Goal: Task Accomplishment & Management: Use online tool/utility

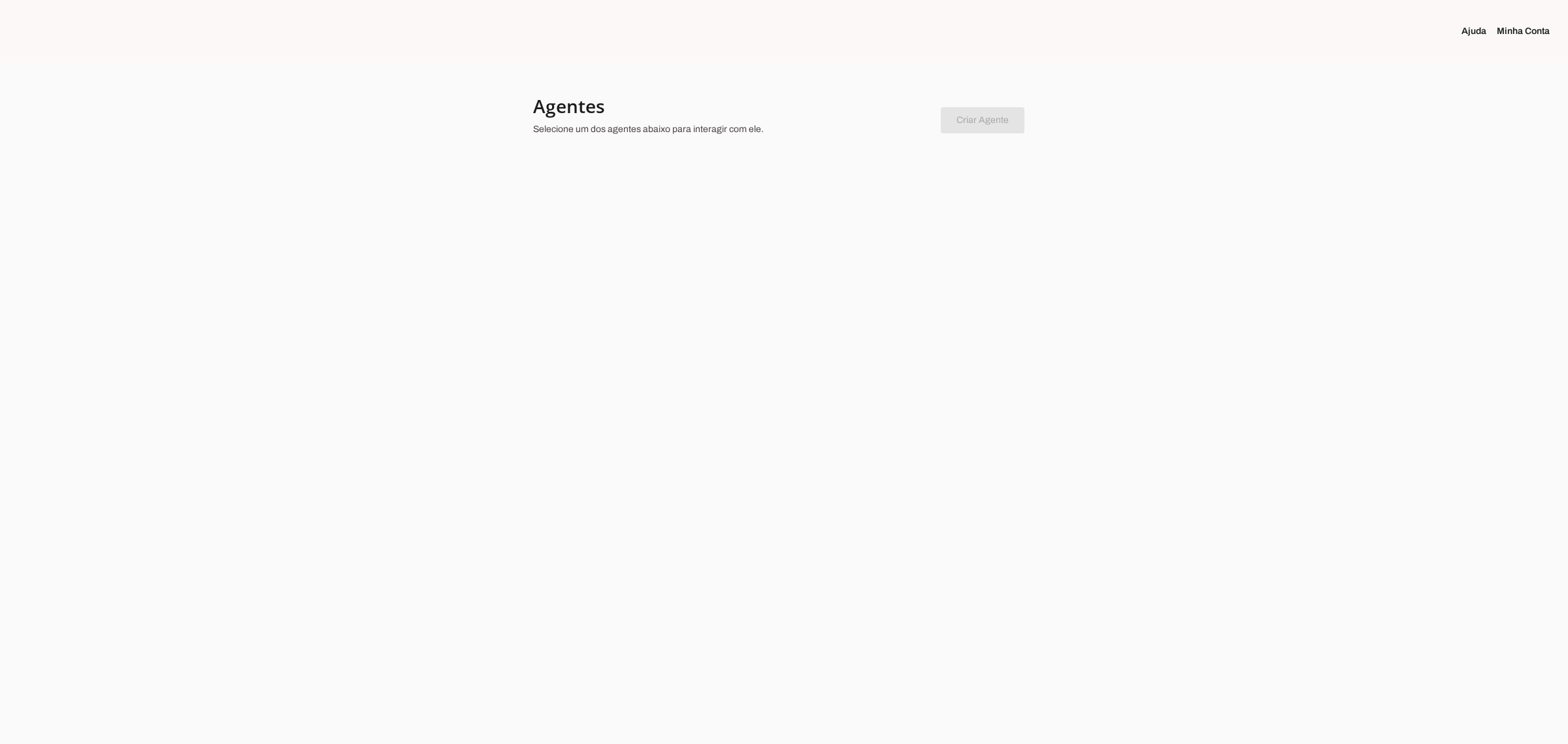
click at [664, 108] on h4 "Agentes" at bounding box center [732, 105] width 398 height 23
click at [592, 209] on icon at bounding box center [590, 200] width 51 height 45
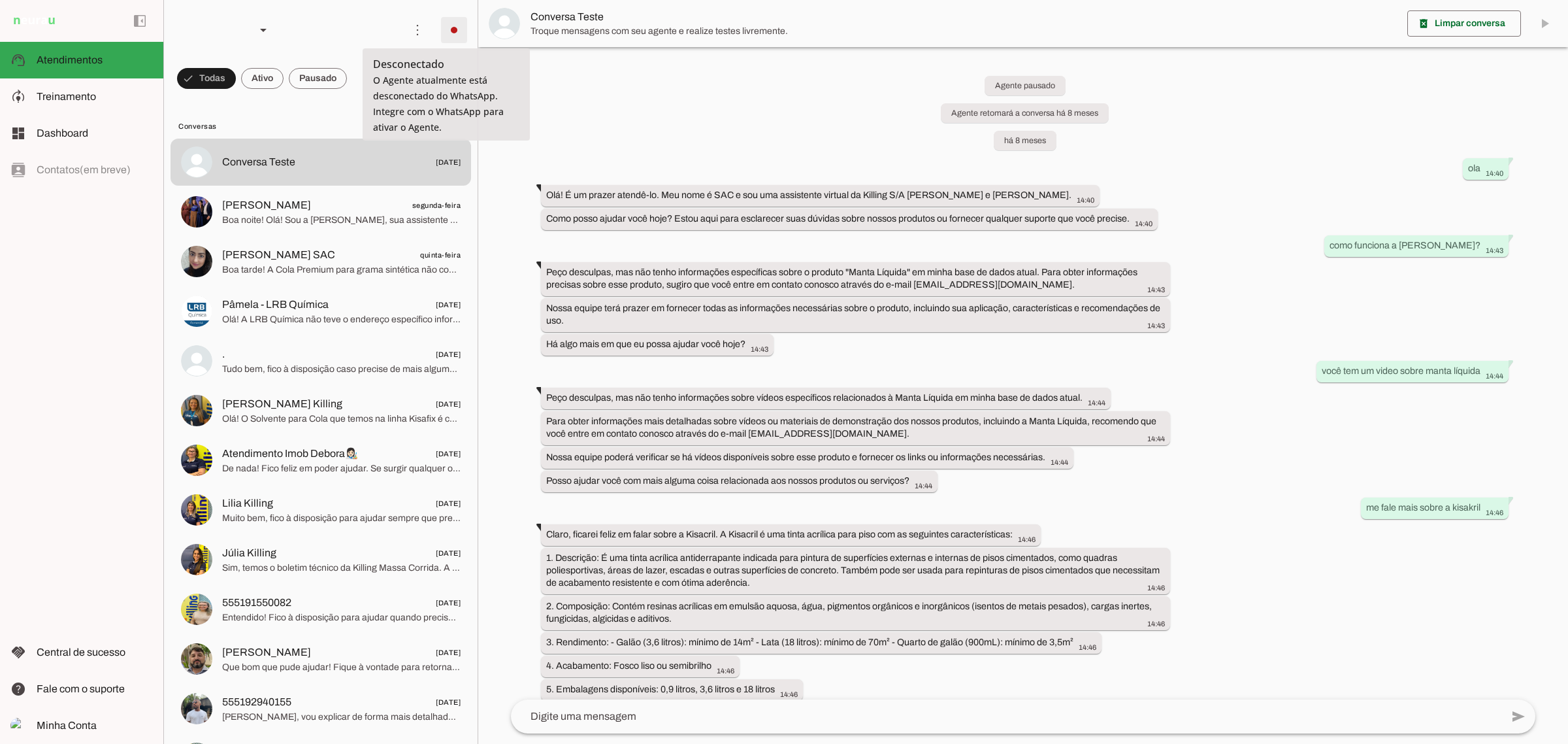
scroll to position [9981, 0]
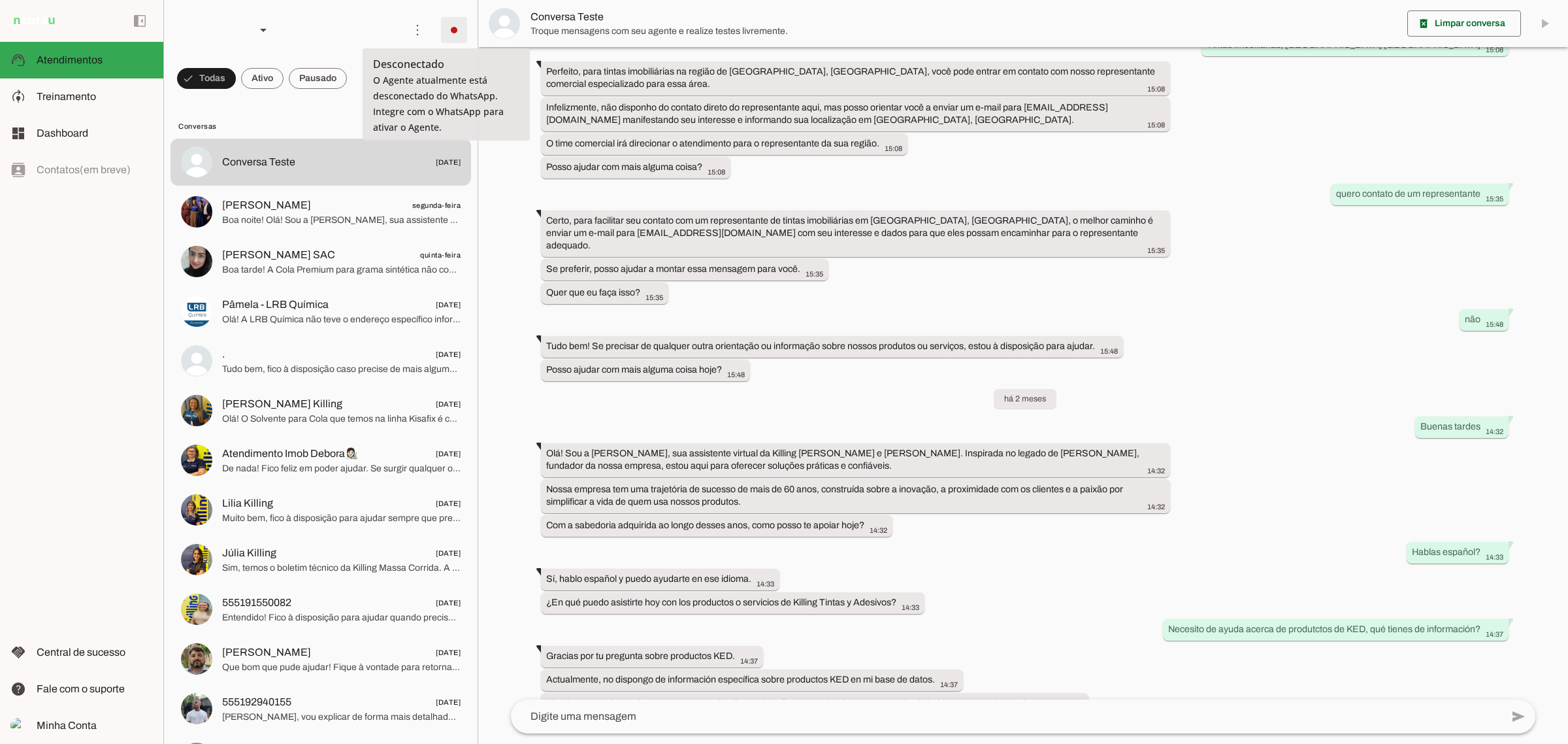
click at [444, 29] on span at bounding box center [454, 30] width 31 height 31
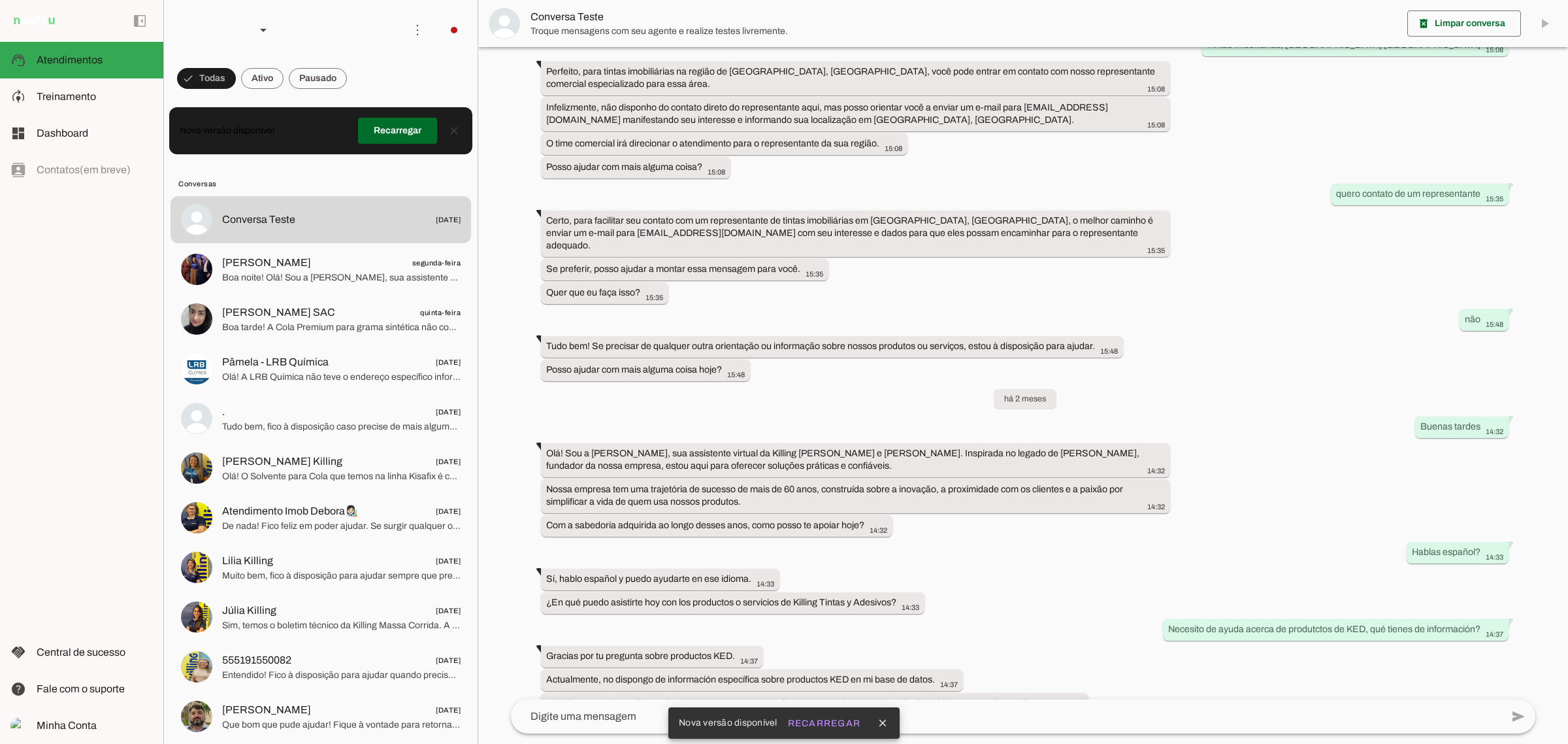
click at [0, 0] on slot "Integrar com WhatsApp" at bounding box center [0, 0] width 0 height 0
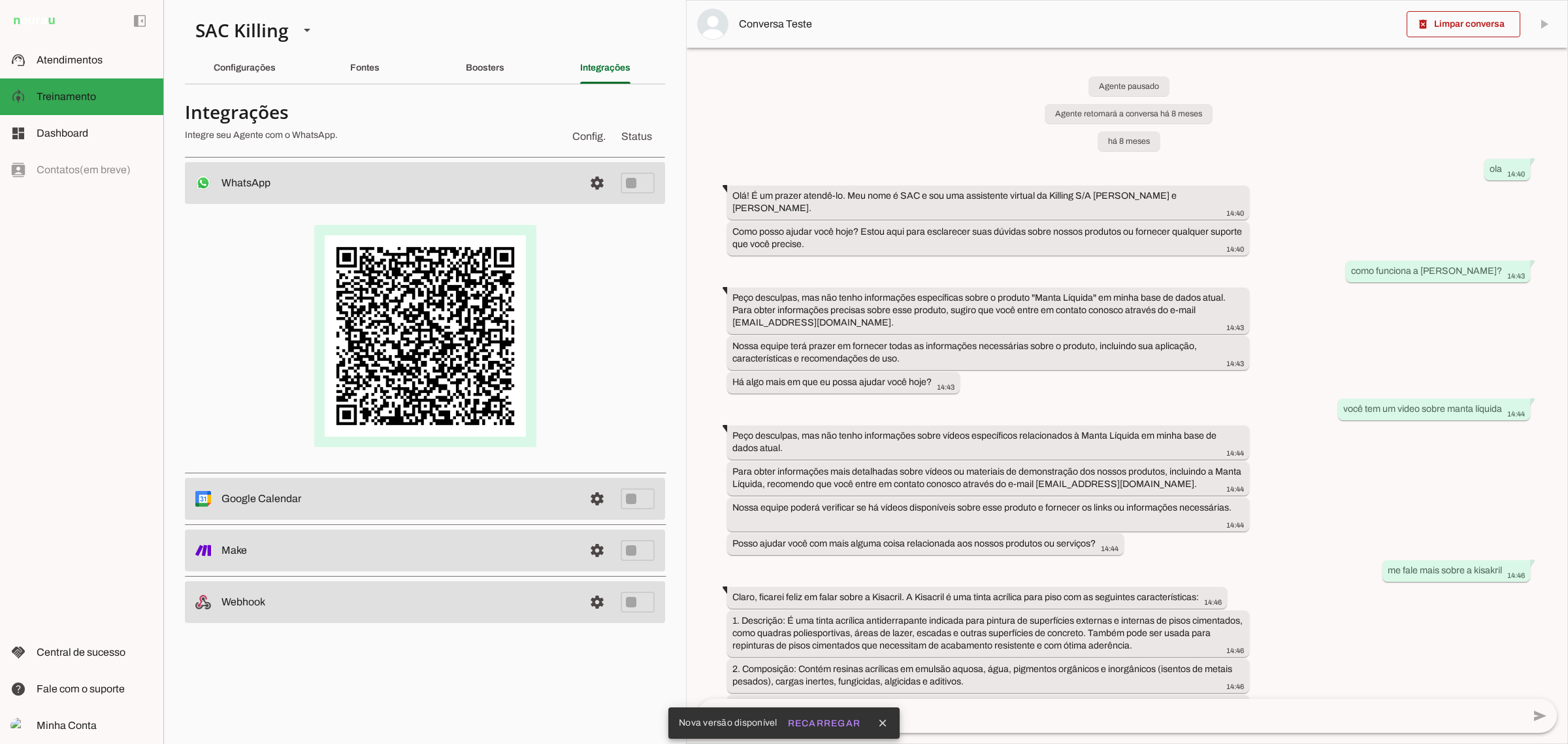
click at [615, 183] on md-item "settings WhatsApp Desconectado O Agente não está conectado ao WhatsApp." at bounding box center [425, 183] width 480 height 42
click at [596, 192] on span at bounding box center [597, 183] width 31 height 31
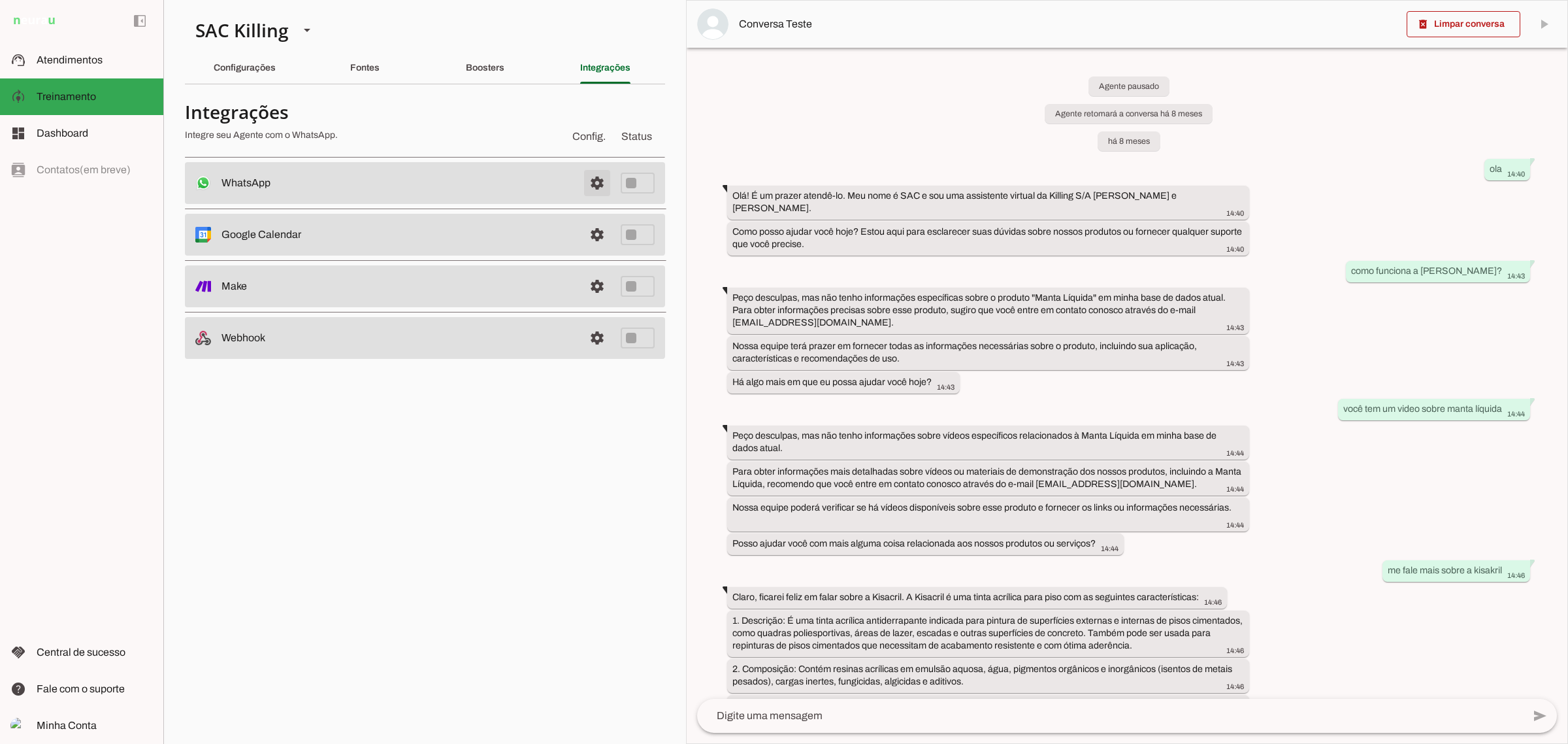
click at [605, 183] on span at bounding box center [597, 183] width 31 height 31
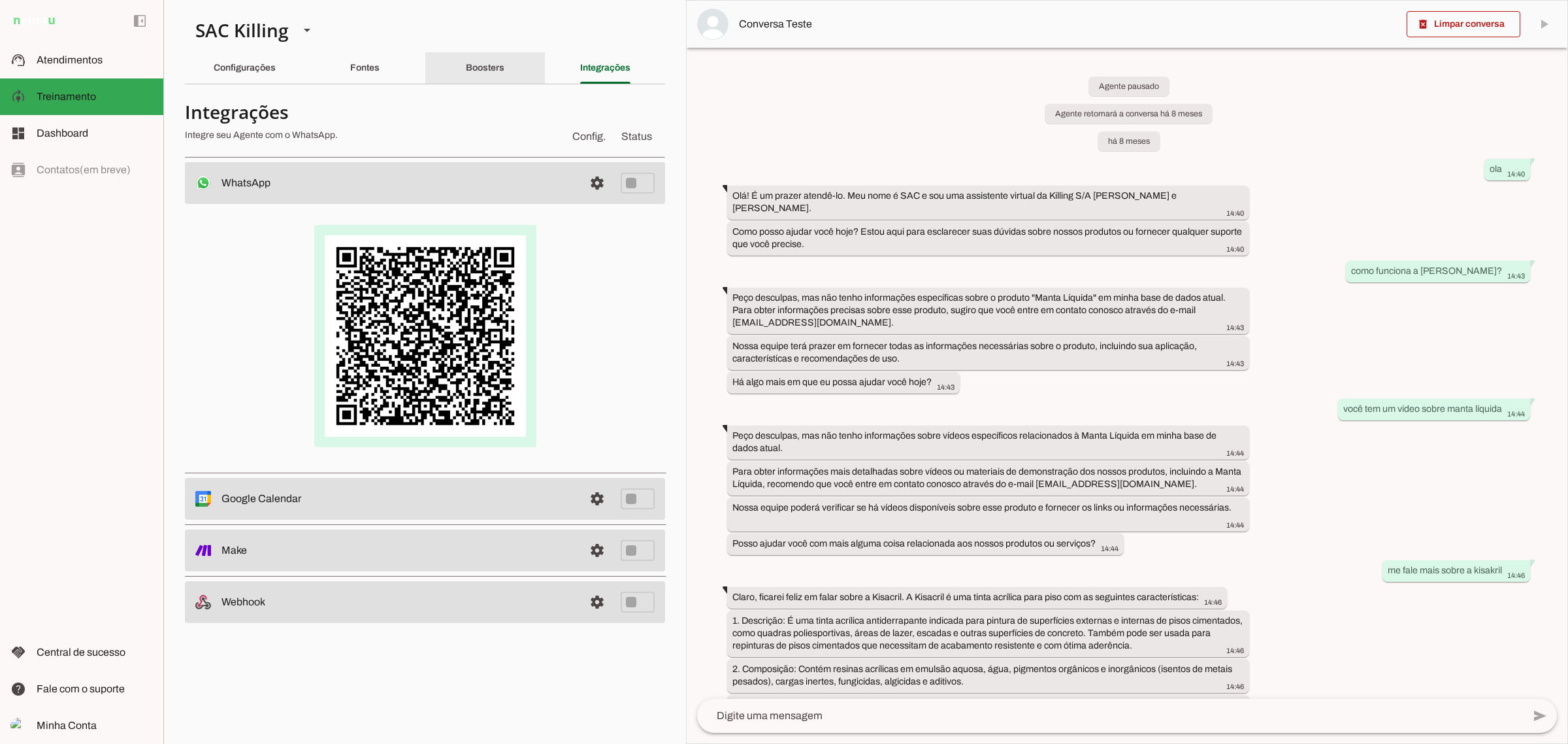
drag, startPoint x: 489, startPoint y: 69, endPoint x: 506, endPoint y: 73, distance: 17.5
click at [0, 0] on slot "Boosters" at bounding box center [0, 0] width 0 height 0
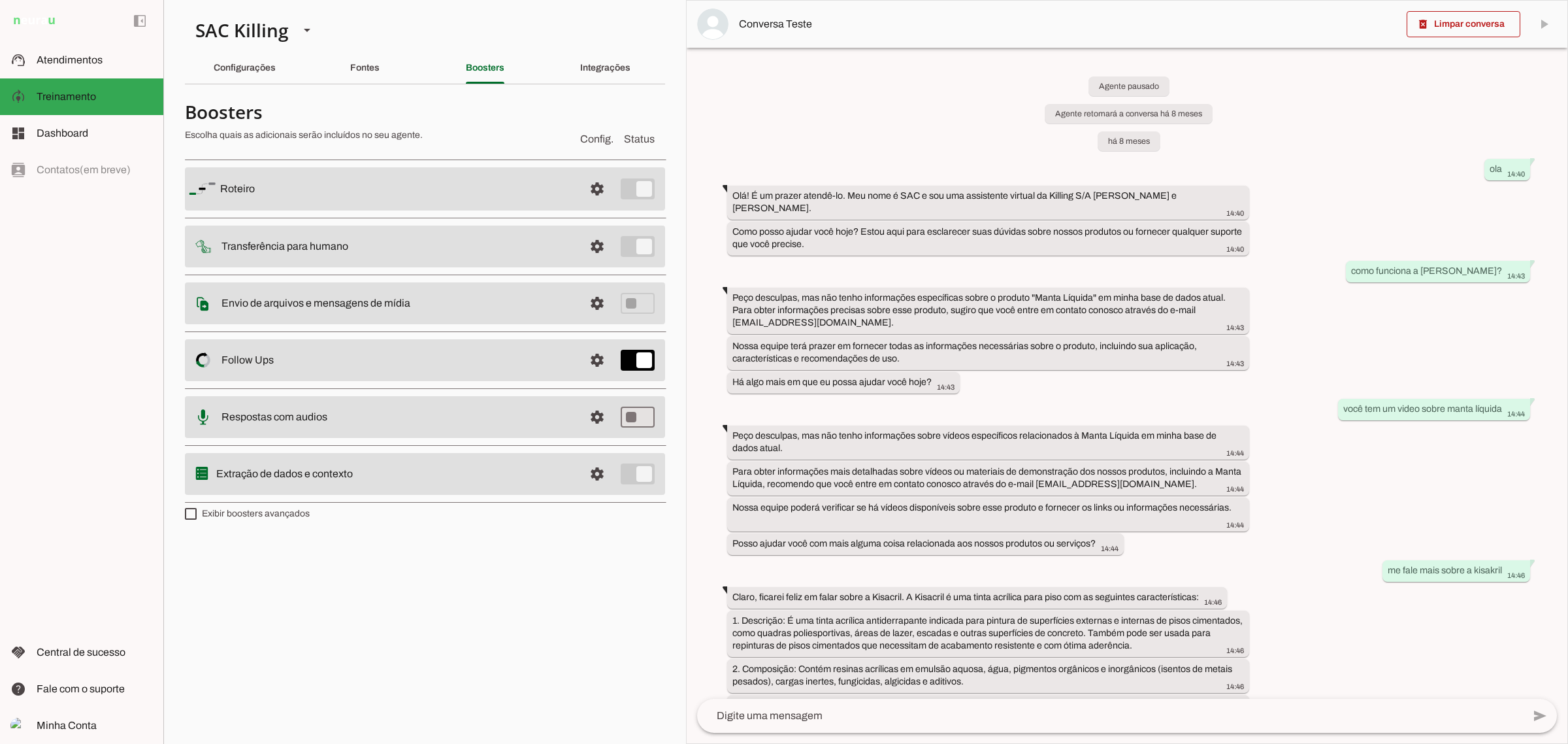
click at [234, 514] on label "Exibir boosters avançados" at bounding box center [247, 514] width 125 height 13
click at [197, 514] on md-checkbox at bounding box center [191, 514] width 12 height 12
type md-checkbox "on"
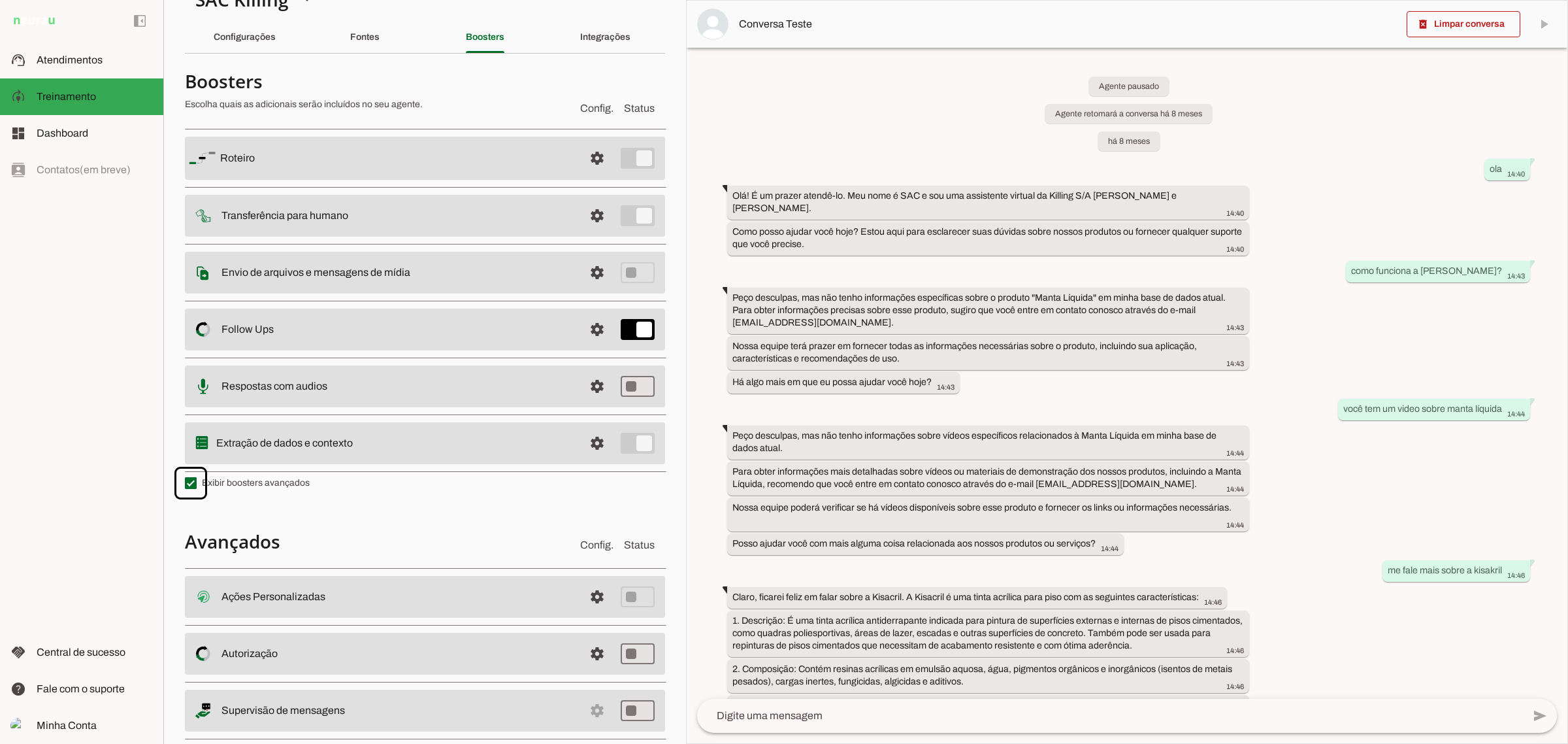
scroll to position [57, 0]
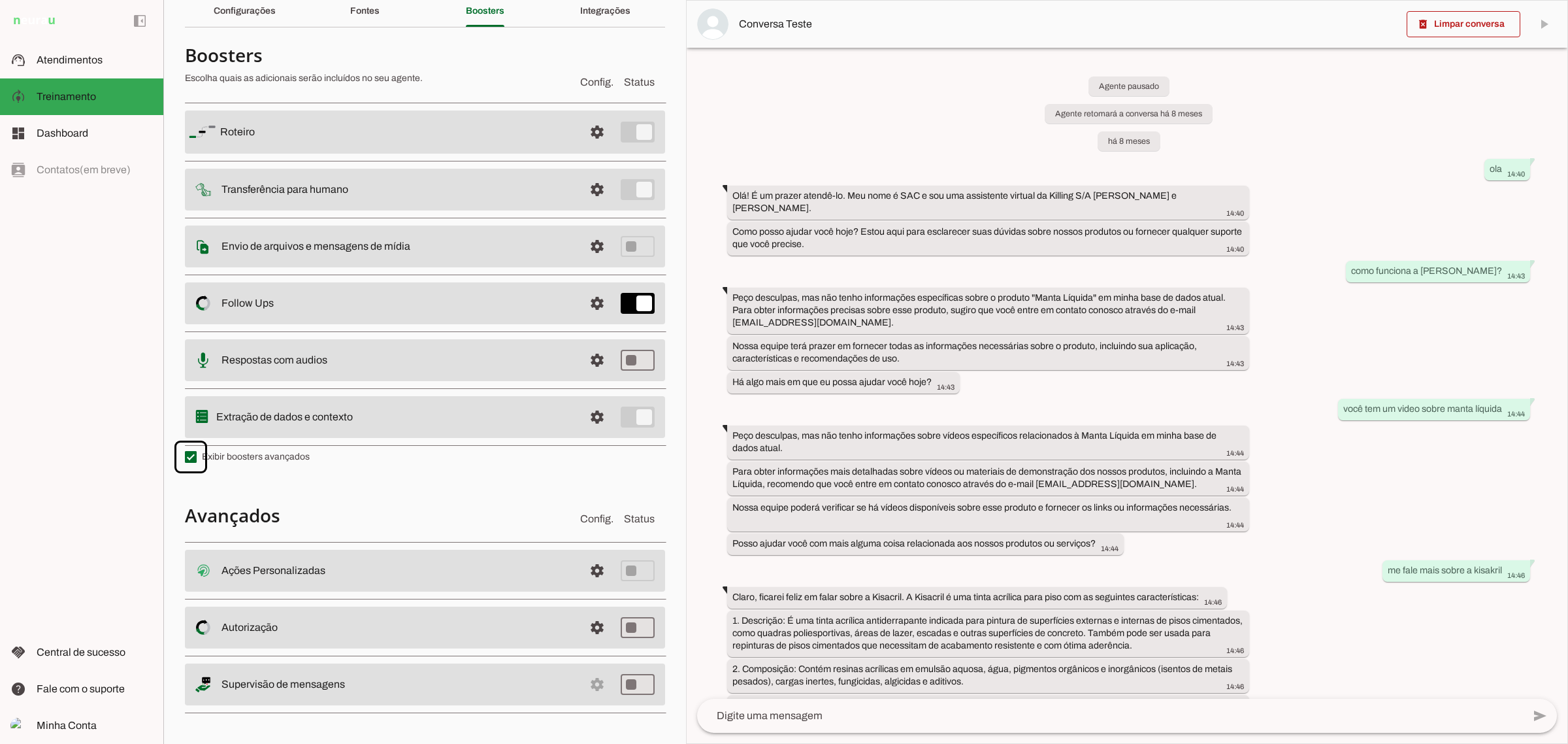
click at [410, 557] on md-item "settings Ações Personalizadas Ações Personalizadas O booster de ações permite q…" at bounding box center [425, 571] width 480 height 42
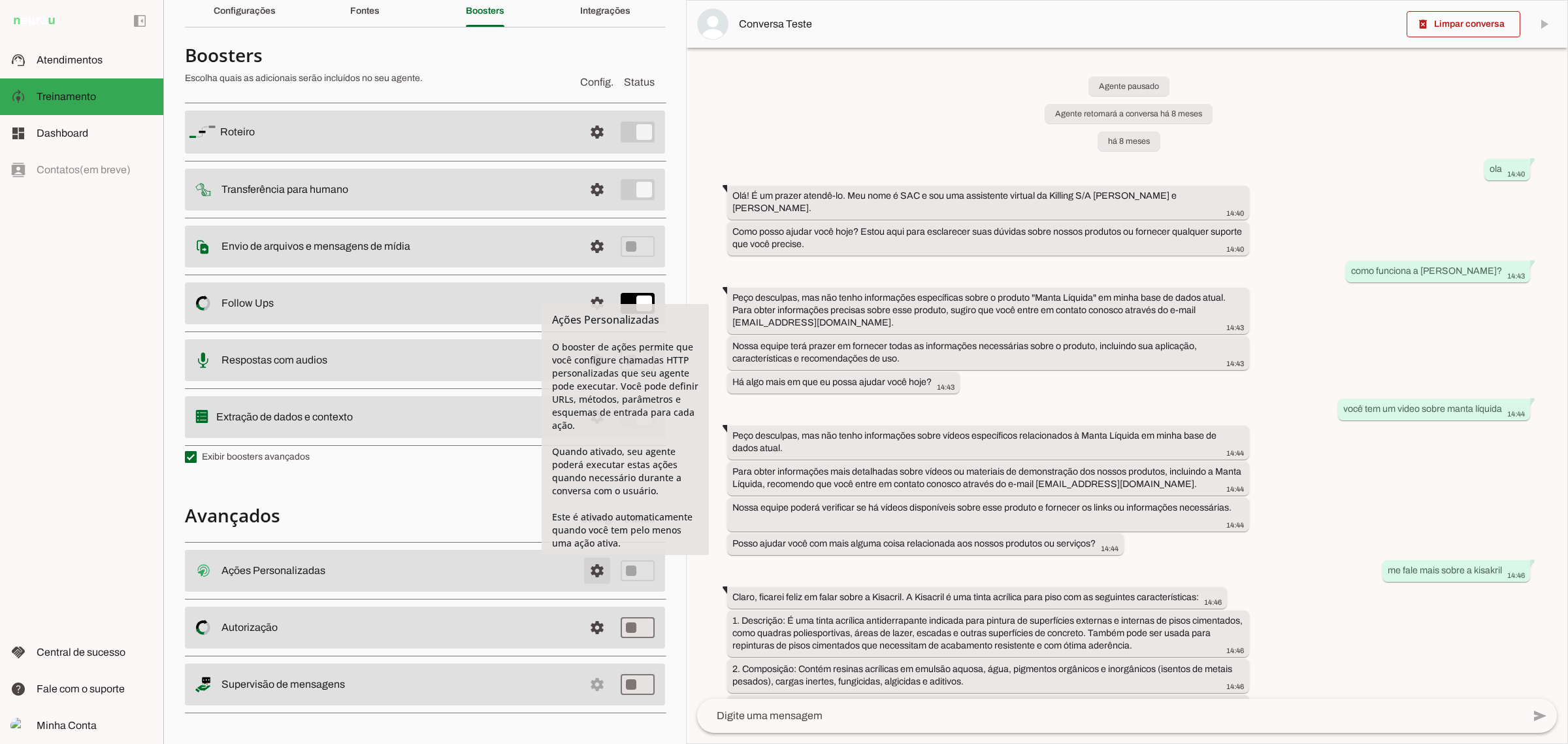
drag, startPoint x: 587, startPoint y: 560, endPoint x: 580, endPoint y: 575, distance: 16.6
click at [587, 559] on span at bounding box center [597, 571] width 31 height 31
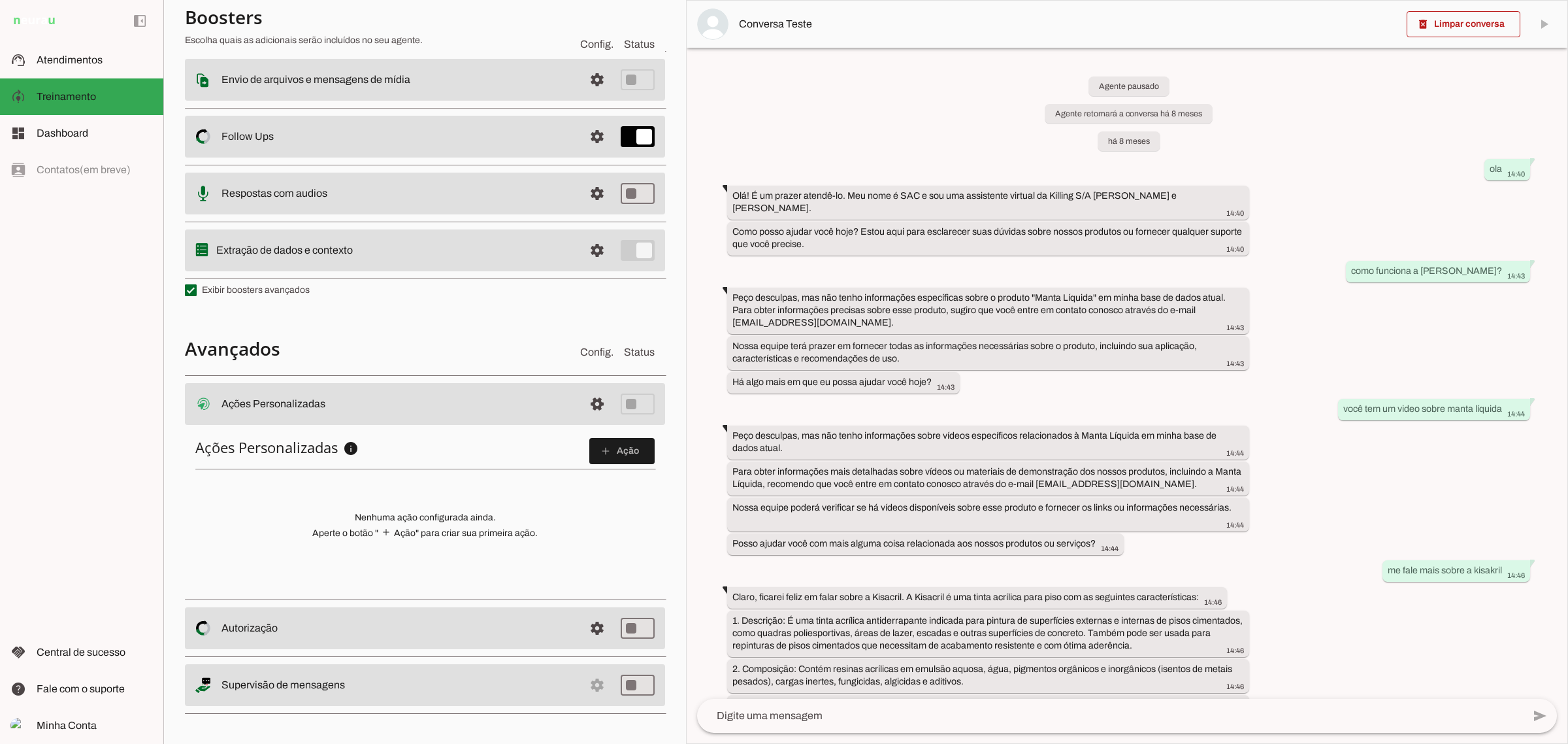
scroll to position [222, 0]
click at [612, 446] on span at bounding box center [622, 450] width 65 height 31
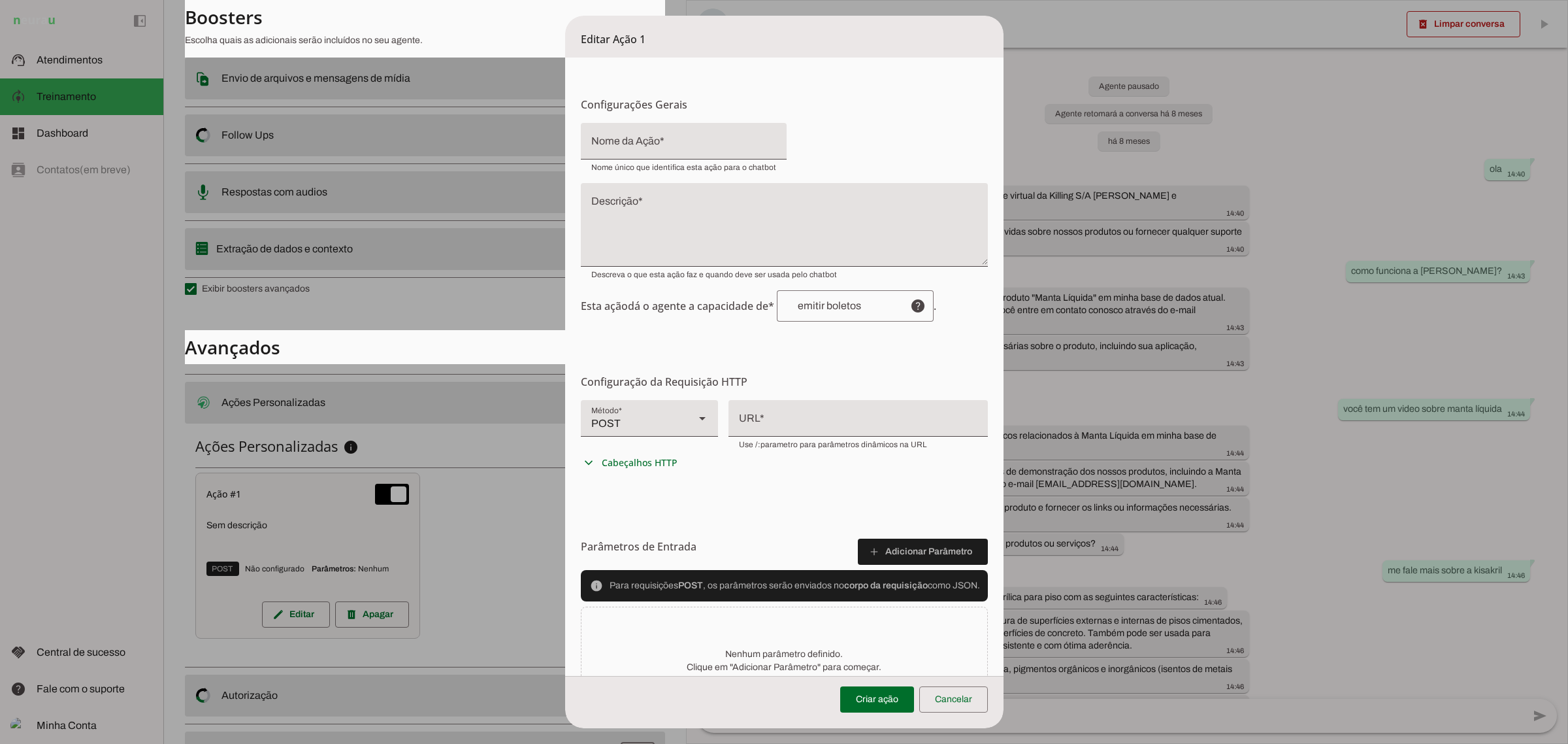
click at [693, 211] on textarea "Descrição" at bounding box center [784, 230] width 407 height 63
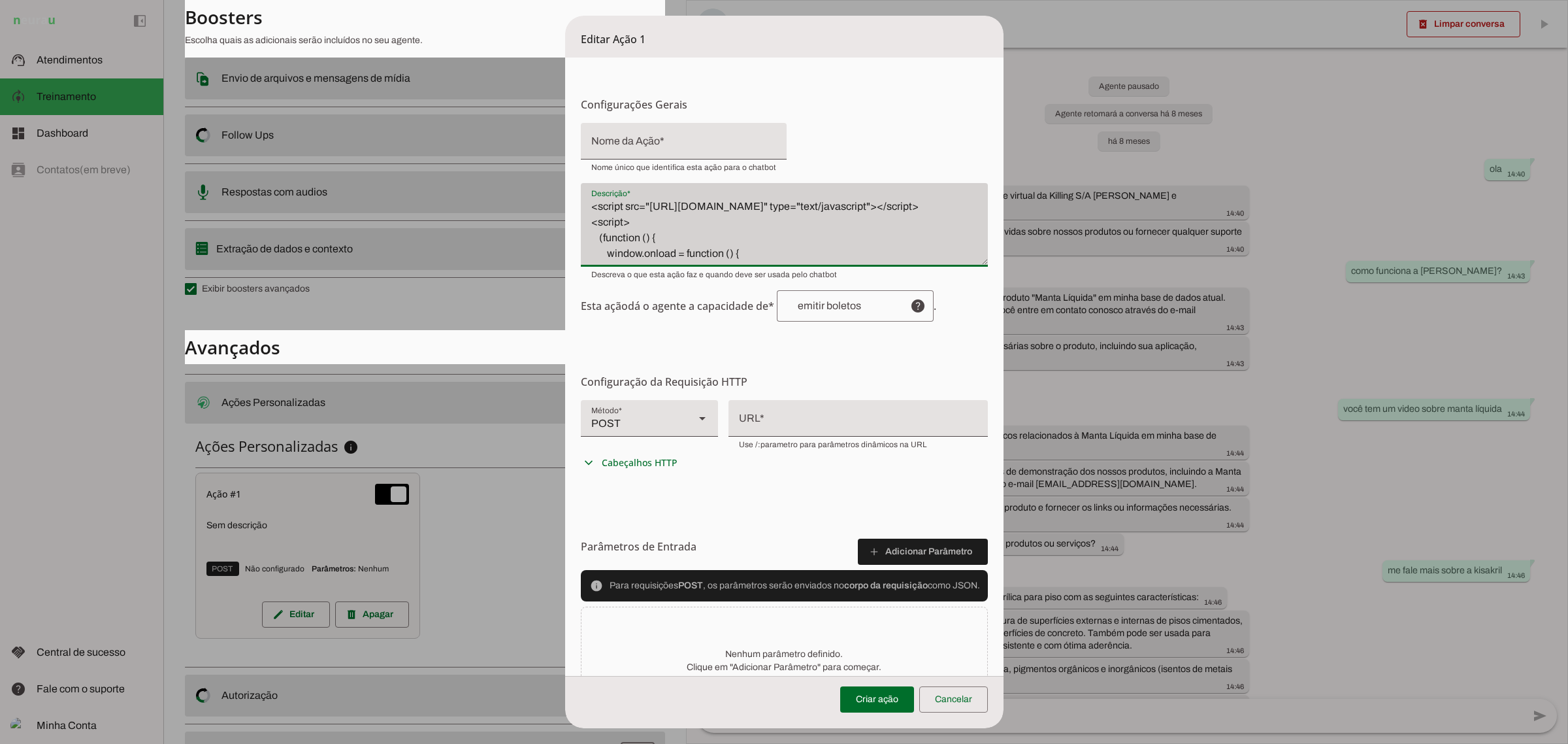
scroll to position [170, 0]
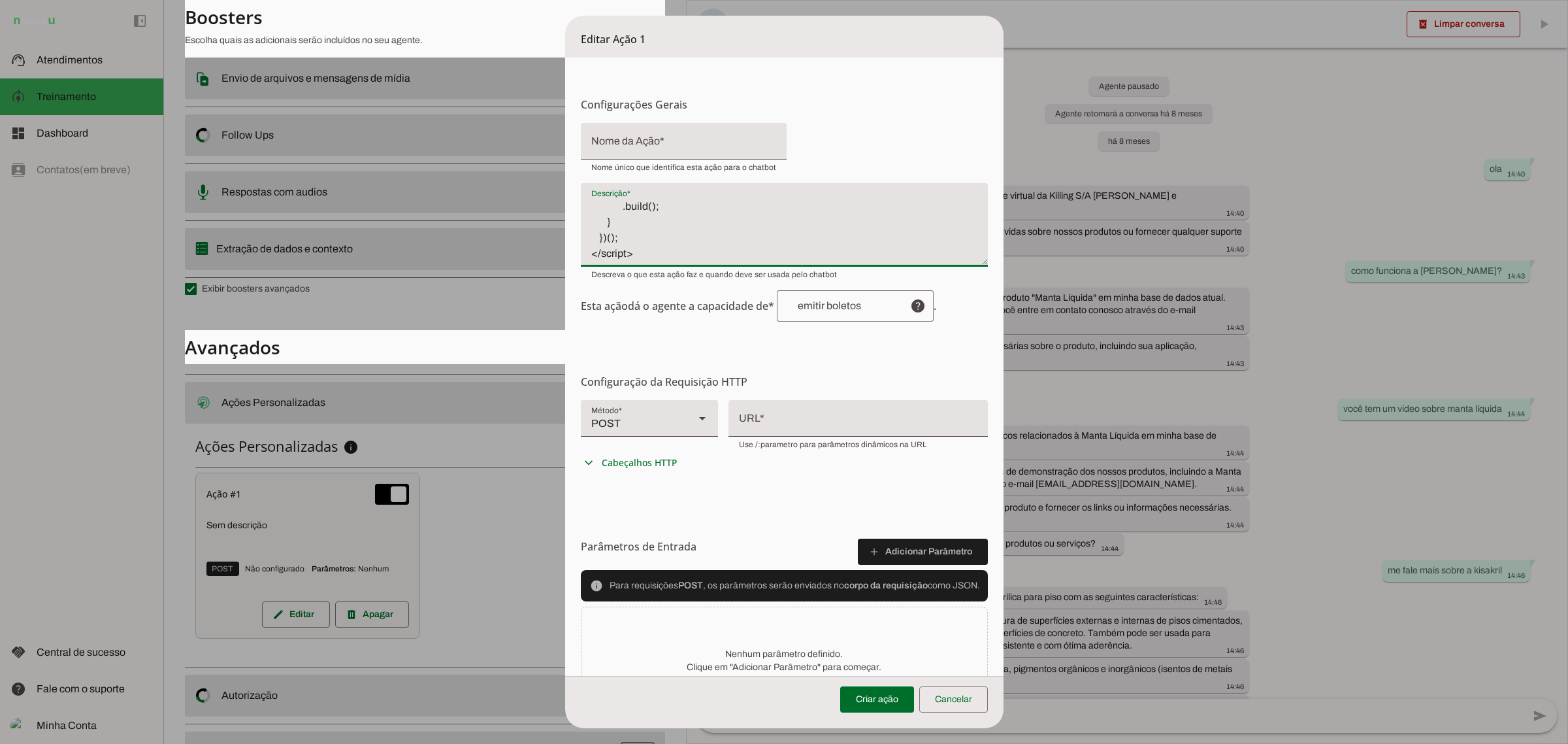
type textarea "<script src="[URL][DOMAIN_NAME]" type="text/javascript"></script> <script> (fun…"
type md-filled-text-field "<script src="[URL][DOMAIN_NAME]" type="text/javascript"></script> <script> (fun…"
click at [747, 427] on div at bounding box center [858, 417] width 259 height 34
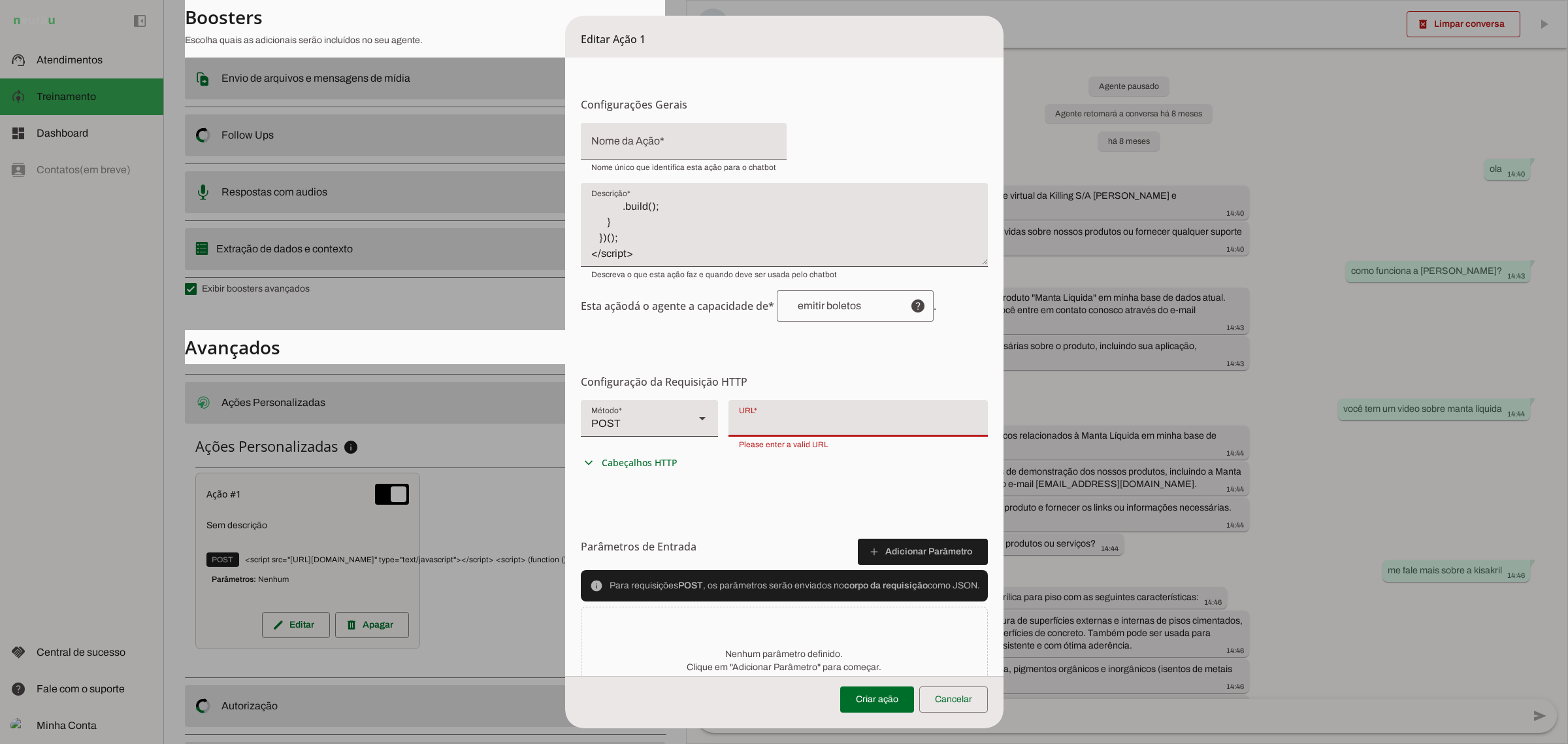
click at [788, 420] on div at bounding box center [859, 417] width 261 height 34
type input "[URL]. (function () { window.onload = function () { new BlipChat() .withAppKey(…"
drag, startPoint x: 788, startPoint y: 422, endPoint x: 735, endPoint y: 364, distance: 78.6
click at [735, 364] on form "Configurações Gerais Configuração da Ação Configure o nome e a descrição para a…" at bounding box center [784, 406] width 438 height 697
click at [657, 459] on span "Cabeçalhos HTTP" at bounding box center [640, 463] width 76 height 13
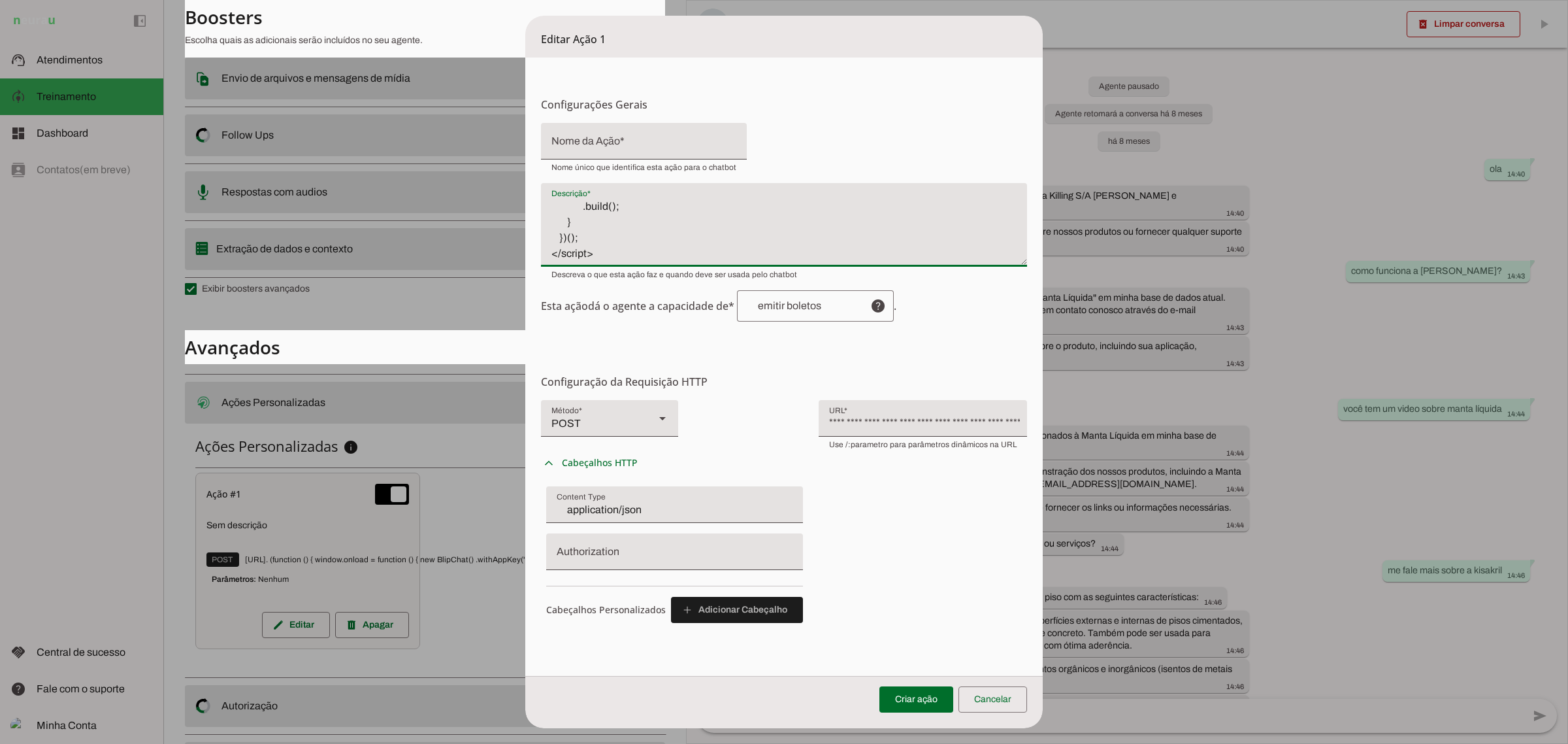
scroll to position [0, 0]
drag, startPoint x: 676, startPoint y: 245, endPoint x: 448, endPoint y: 105, distance: 267.6
click at [526, 105] on dialog "Editar Ação 1 Configurações Gerais Configuração da Ação Configure o nome e a de…" at bounding box center [784, 372] width 518 height 713
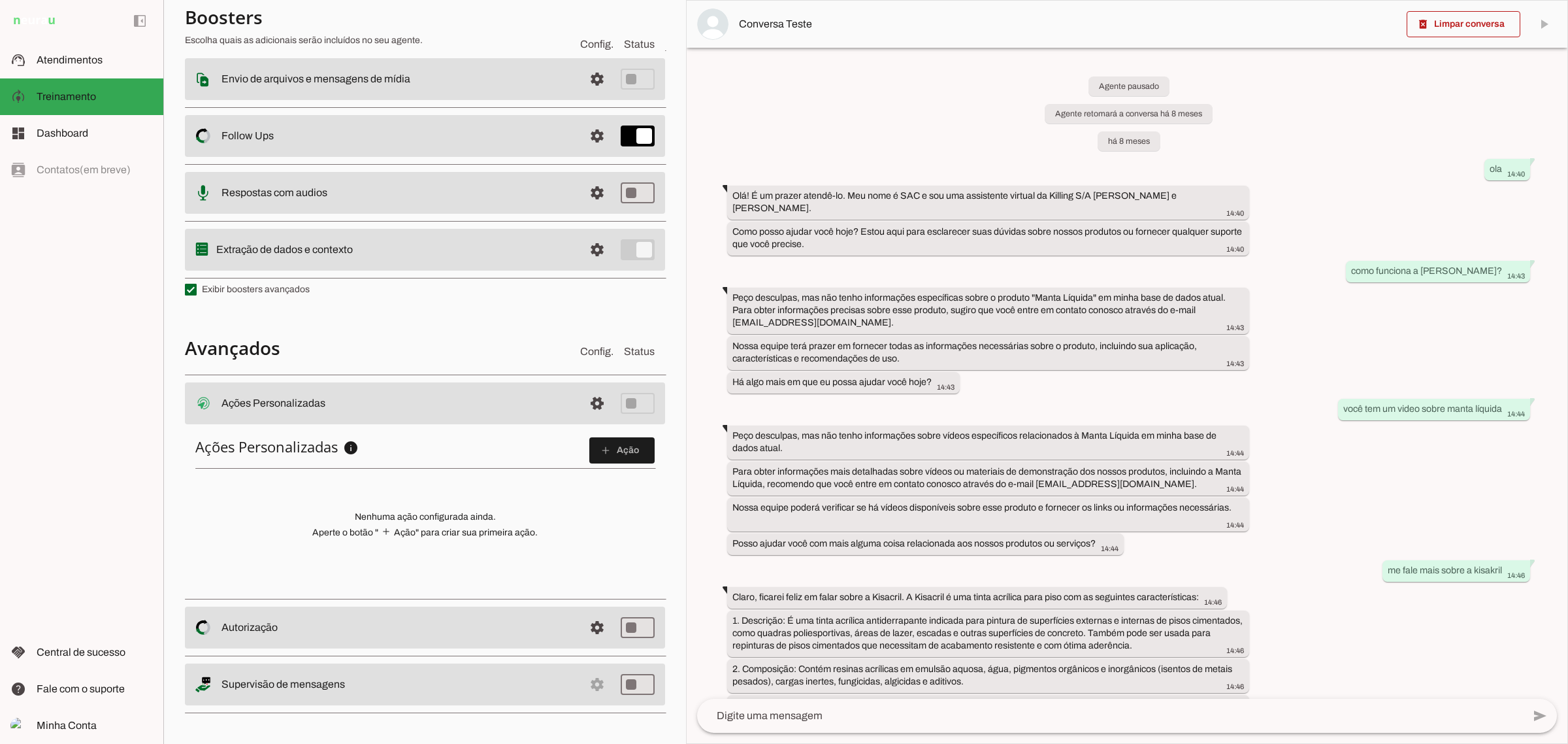
drag, startPoint x: 372, startPoint y: 486, endPoint x: 460, endPoint y: 501, distance: 89.3
click at [374, 487] on div "Ações Personalizadas info Ações Personalizadas Configure ações HTTP personaliza…" at bounding box center [425, 509] width 480 height 165
click at [613, 454] on span at bounding box center [622, 450] width 65 height 31
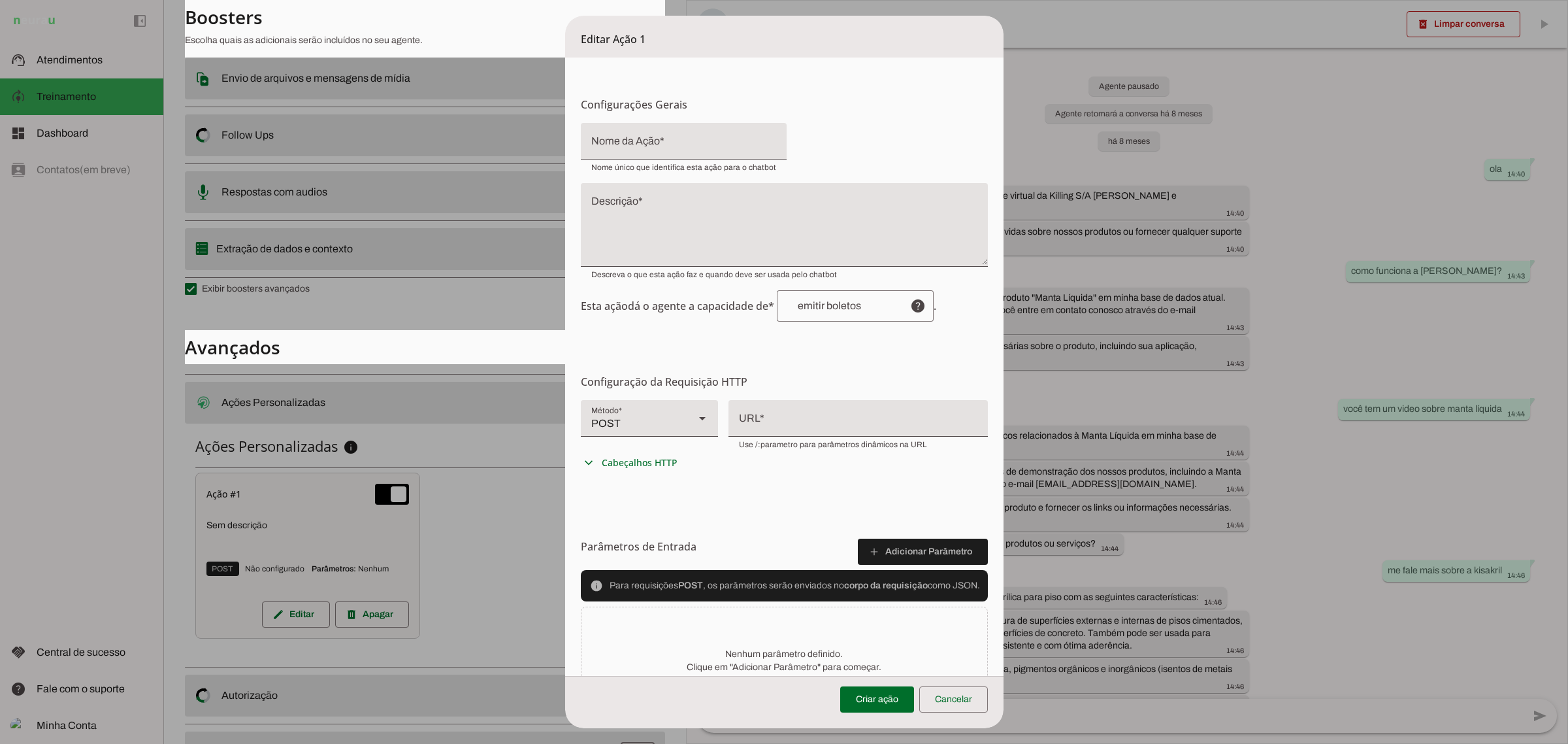
drag, startPoint x: 936, startPoint y: 71, endPoint x: 954, endPoint y: 35, distance: 40.2
click at [936, 72] on form "Configurações Gerais Configuração da Ação Configure o nome e a descrição para a…" at bounding box center [784, 406] width 438 height 697
click at [955, 29] on div "Editar Ação 1" at bounding box center [784, 37] width 438 height 42
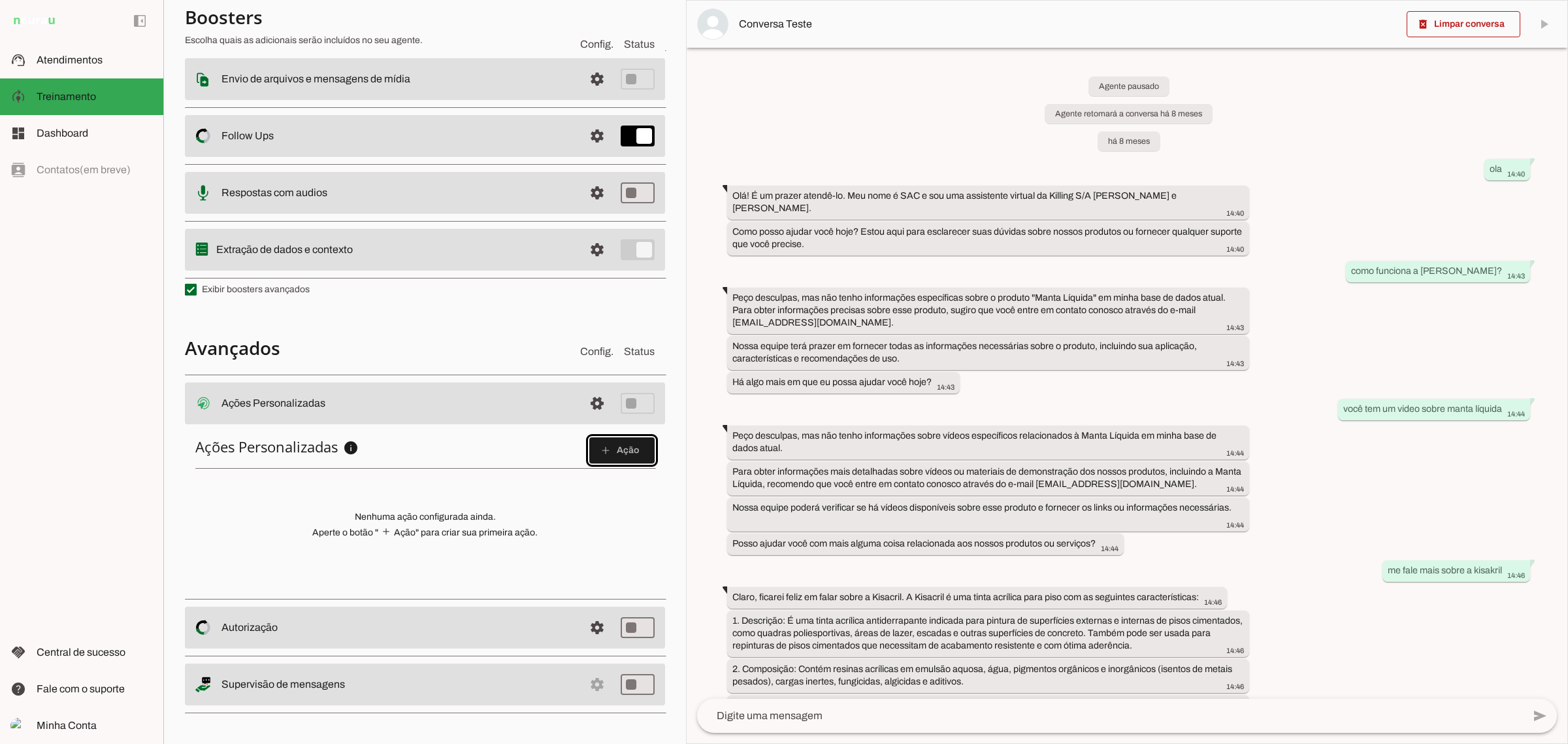
click at [523, 462] on h6 "Ações Personalizadas info Ações Personalizadas Configure ações HTTP personaliza…" at bounding box center [425, 450] width 460 height 26
click at [624, 436] on span at bounding box center [622, 450] width 65 height 31
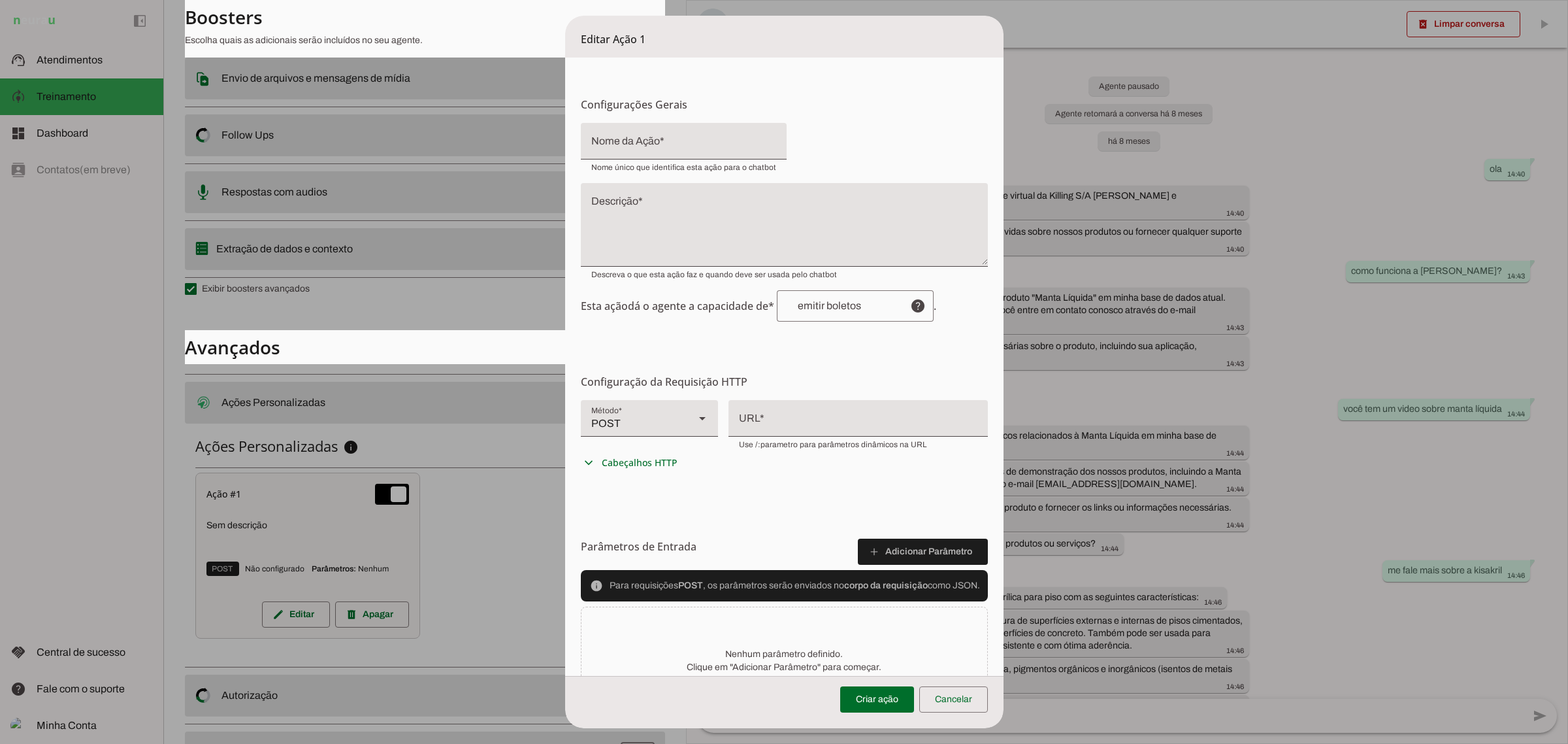
click at [780, 418] on div at bounding box center [858, 417] width 259 height 34
type input "[URL]."
click at [634, 464] on span "Cabeçalhos HTTP" at bounding box center [640, 463] width 76 height 13
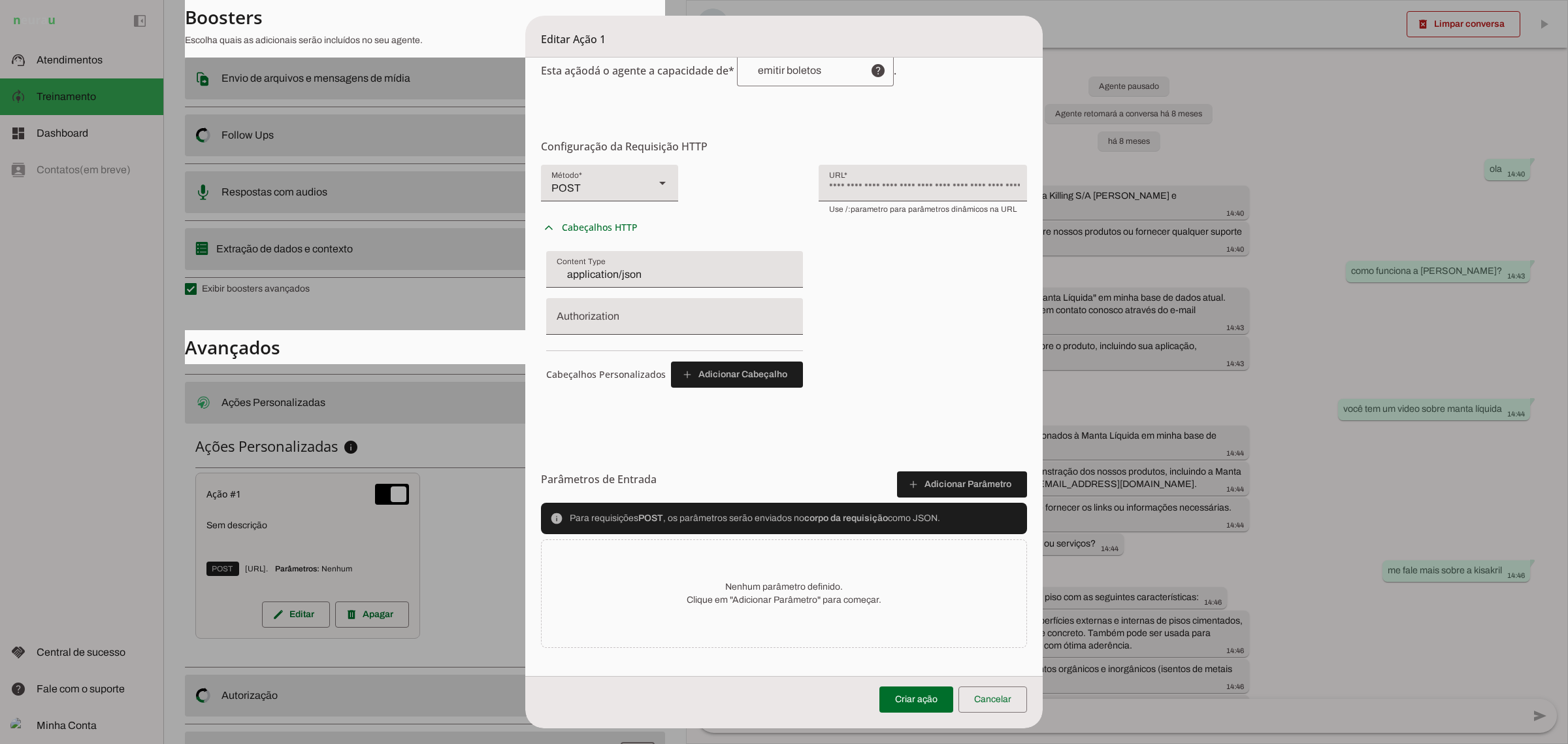
scroll to position [246, 0]
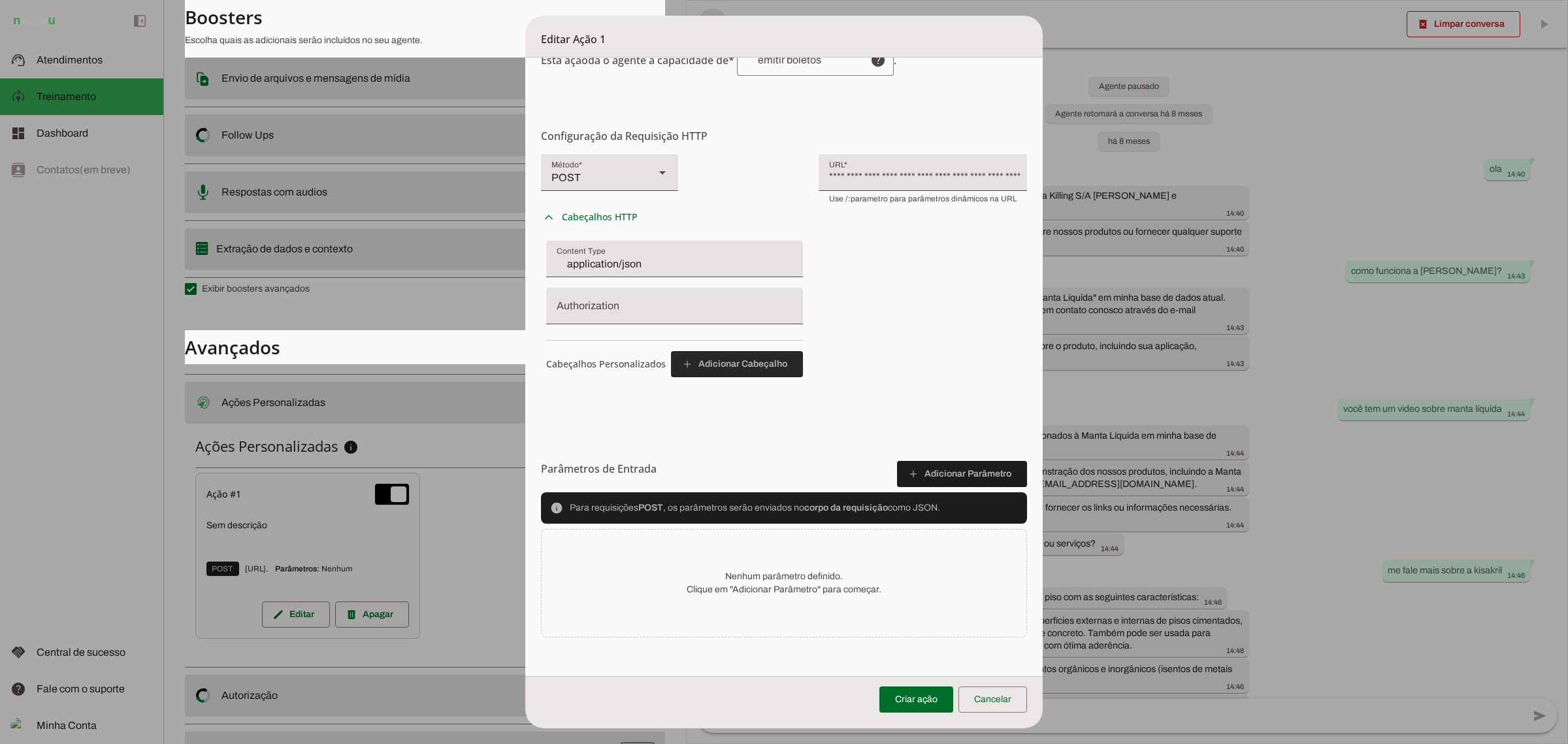
click at [753, 364] on span at bounding box center [737, 364] width 132 height 31
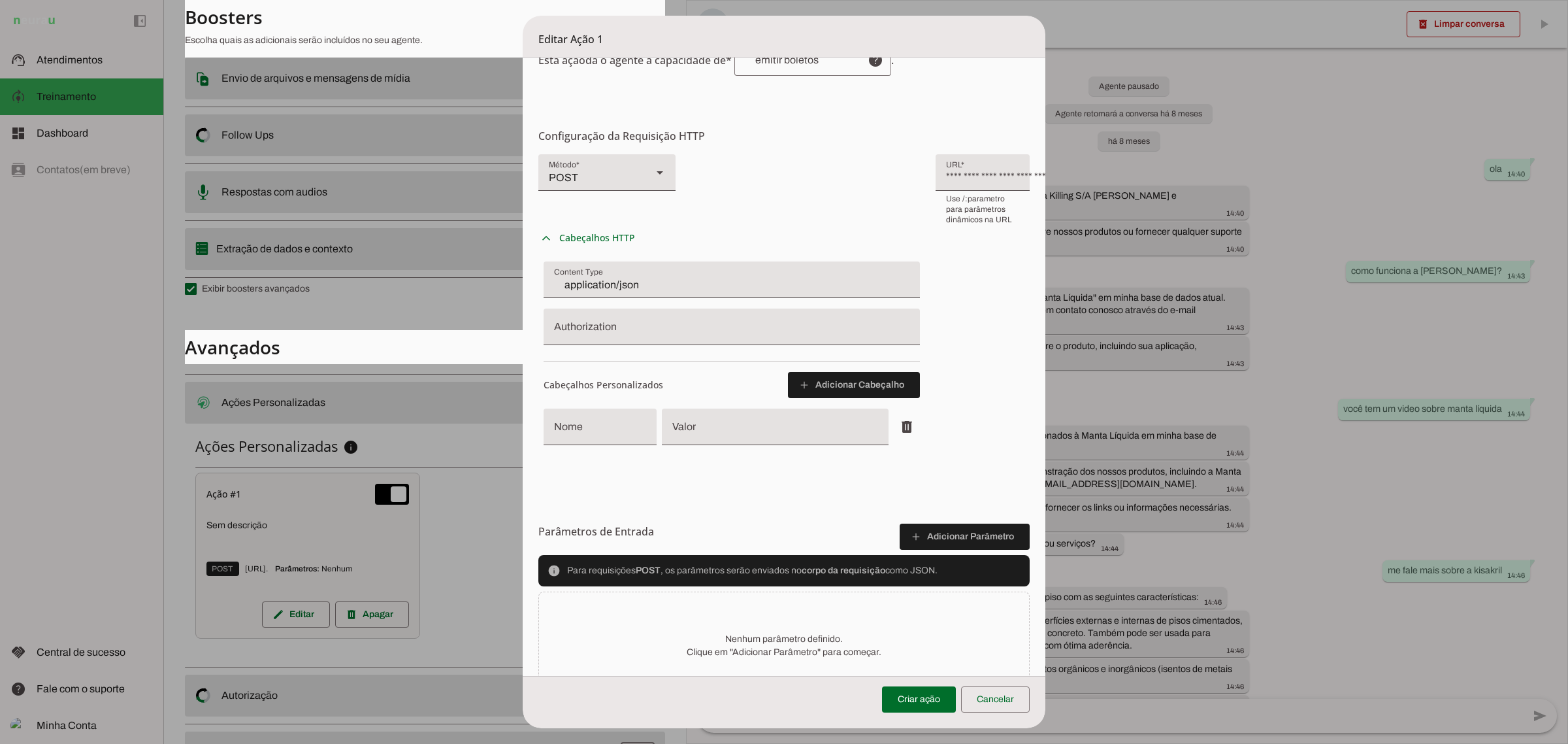
click at [634, 408] on div "delete" at bounding box center [732, 426] width 376 height 37
click at [722, 425] on input "Valor" at bounding box center [775, 432] width 206 height 16
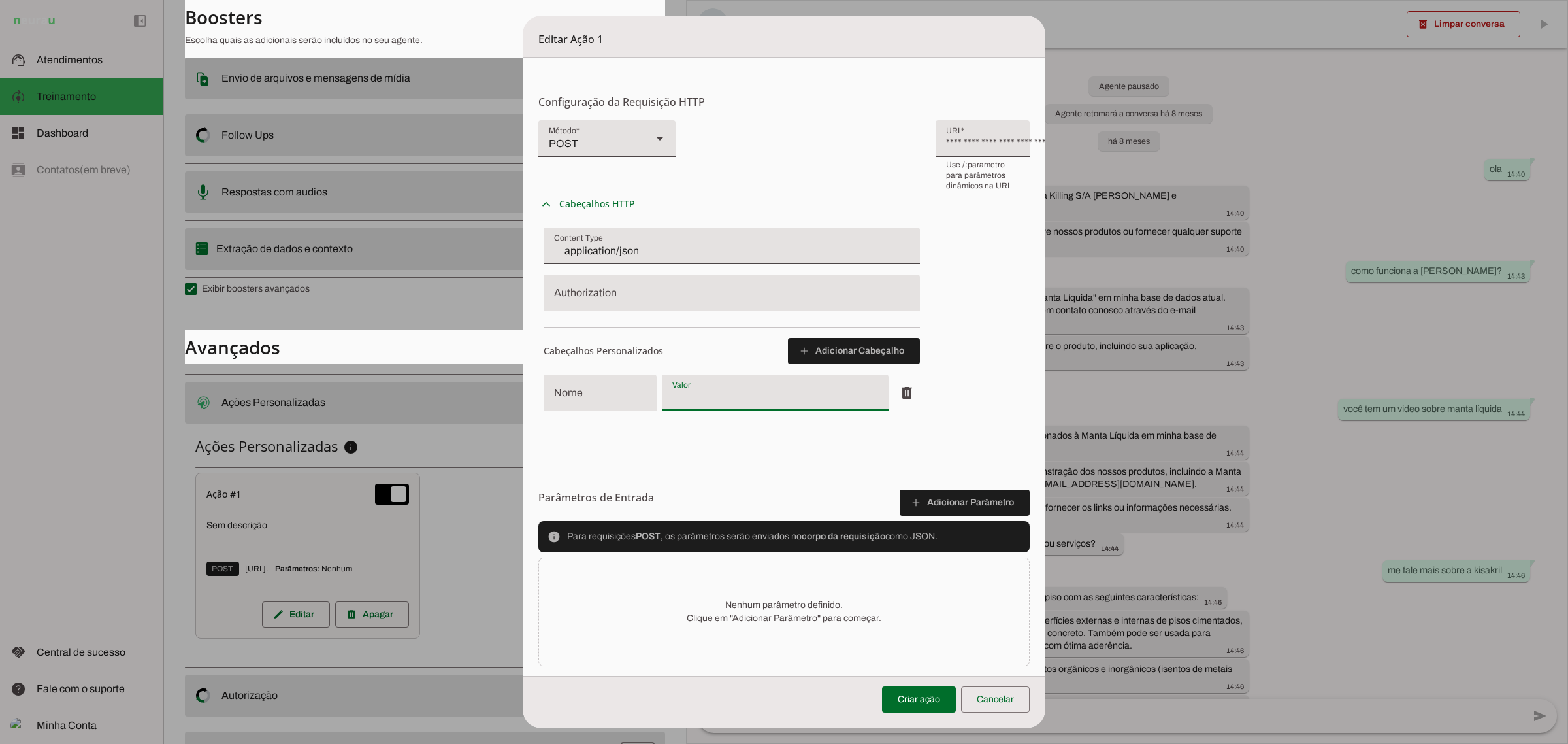
scroll to position [298, 0]
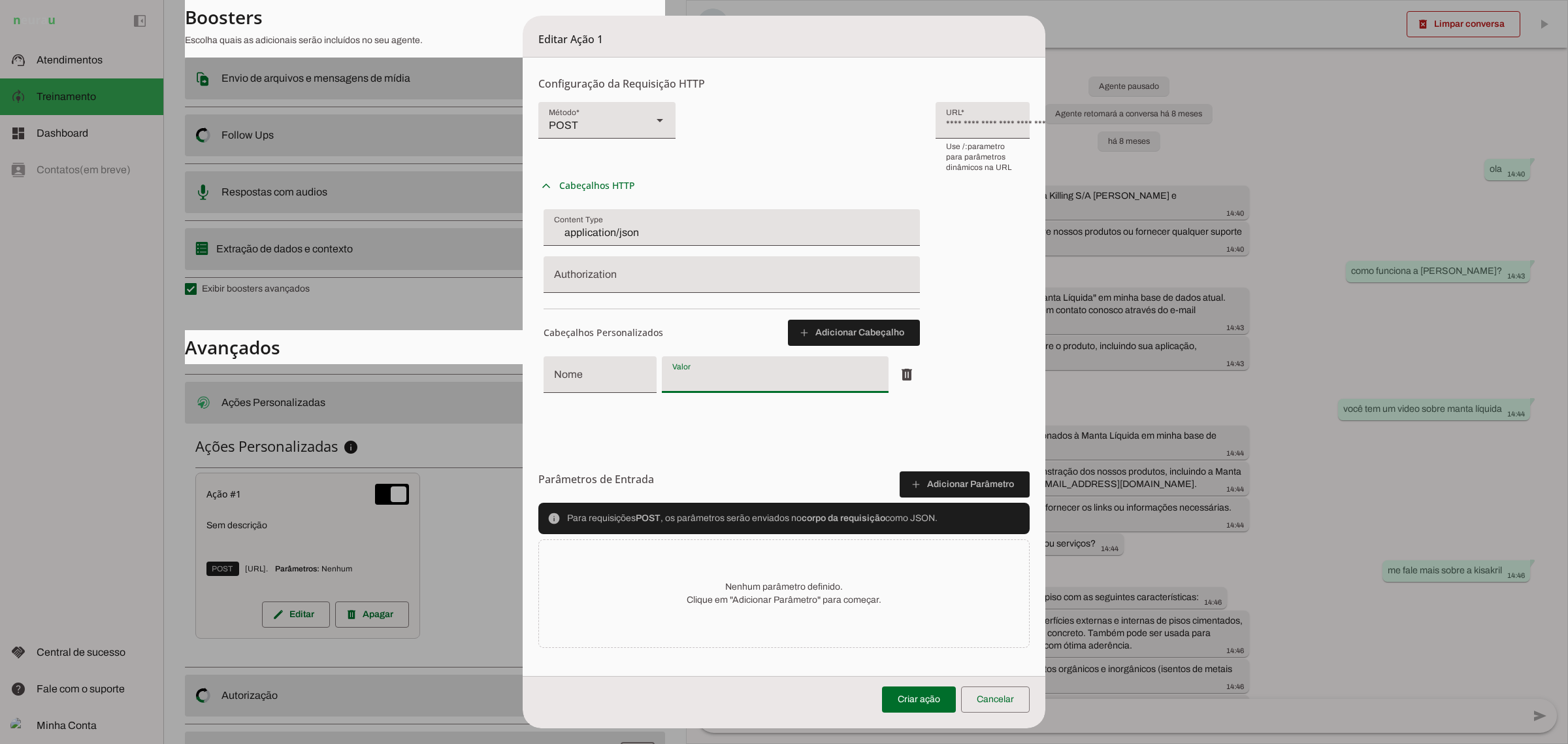
click at [815, 520] on div "info Para requisições POST , os parâmetros serão enviados no corpo da requisiçã…" at bounding box center [784, 518] width 492 height 31
click at [935, 484] on span at bounding box center [964, 484] width 130 height 31
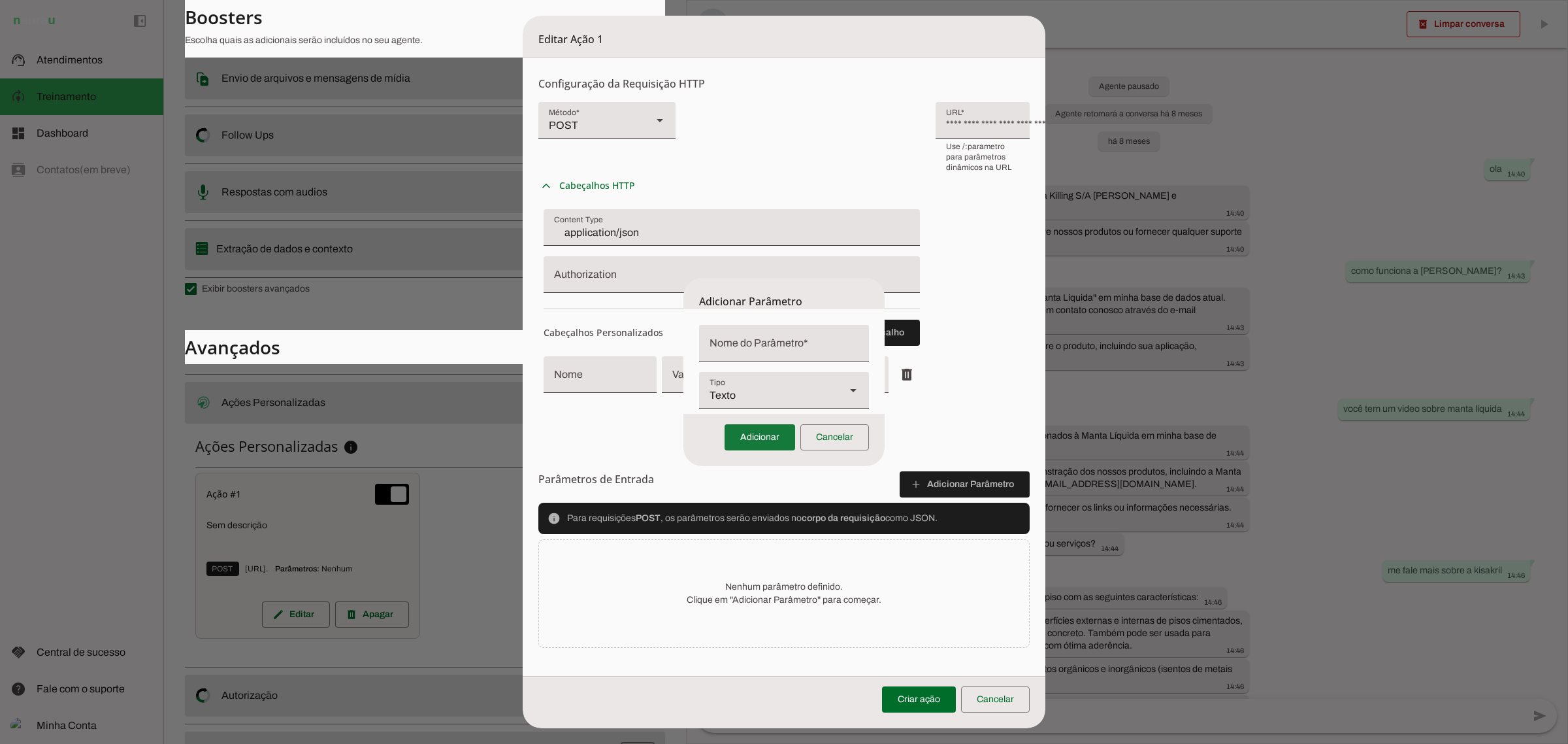
click at [769, 435] on span at bounding box center [760, 437] width 71 height 31
click at [754, 345] on input "Nome do Parâmetro" at bounding box center [784, 342] width 149 height 16
type input "blip"
type md-filled-text-field "blip"
click at [740, 443] on span at bounding box center [760, 444] width 71 height 31
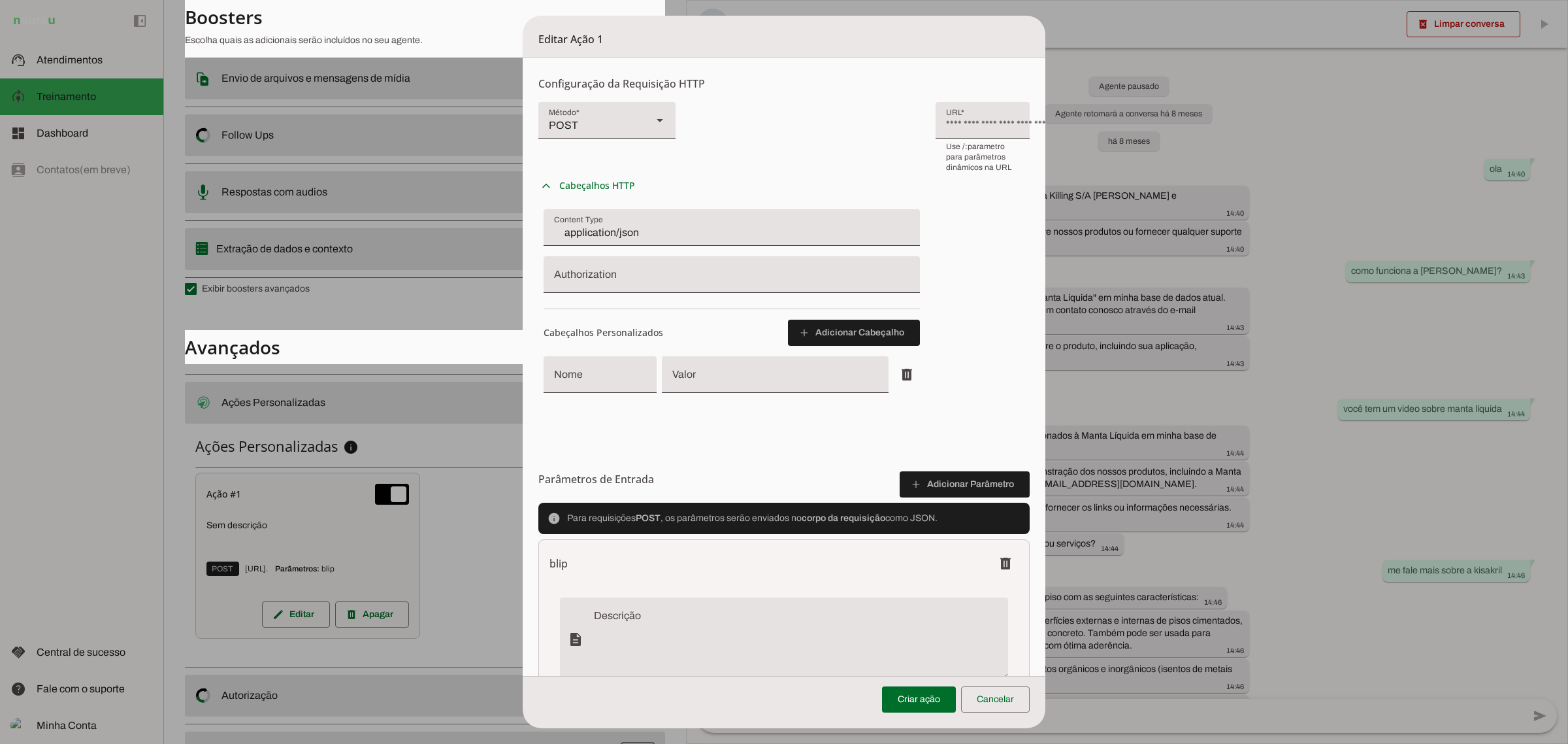
click at [756, 587] on div "description lightbulb_outline help_outline priority_high Obrigatório" at bounding box center [784, 691] width 469 height 209
click at [798, 565] on div "blip delete" at bounding box center [784, 563] width 469 height 26
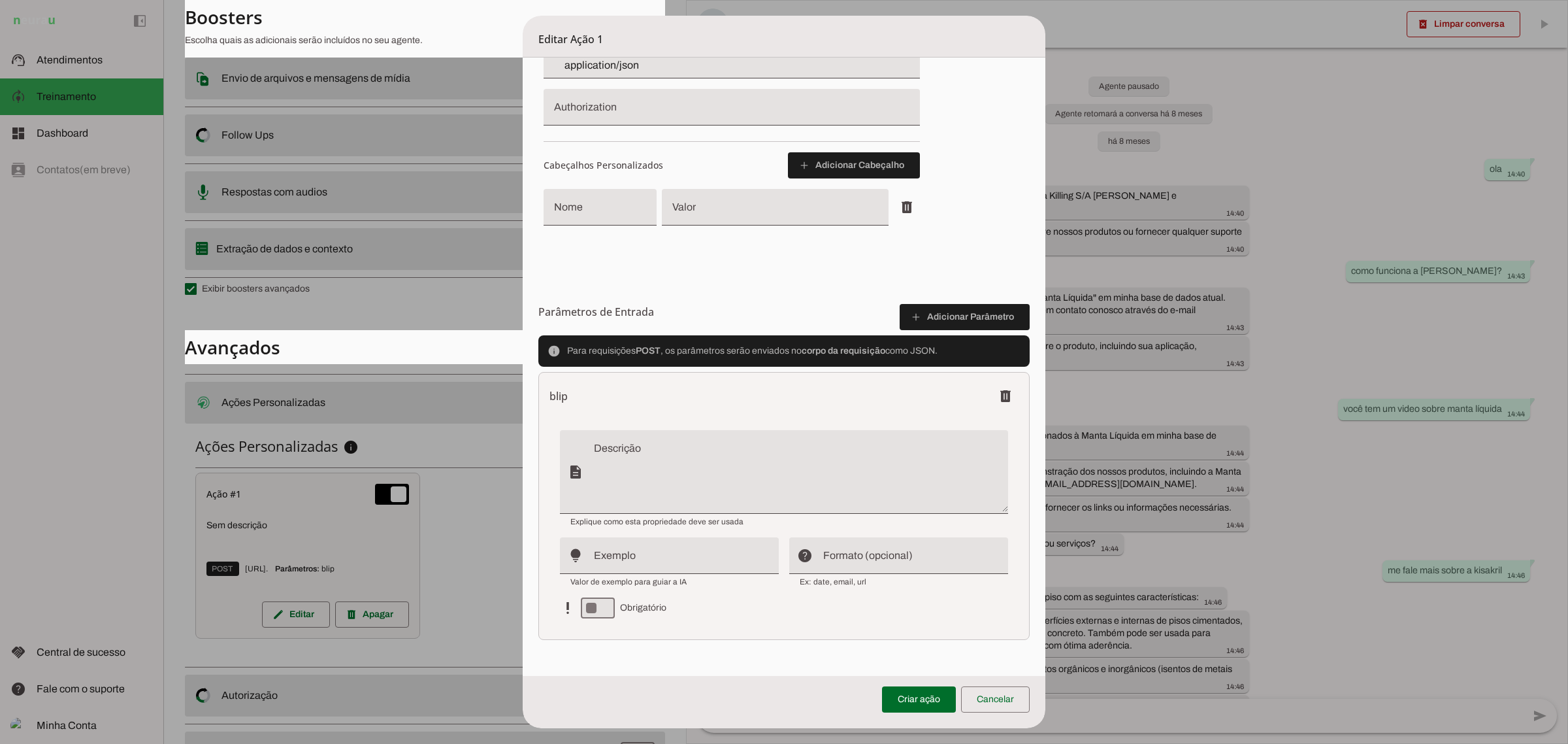
scroll to position [468, 0]
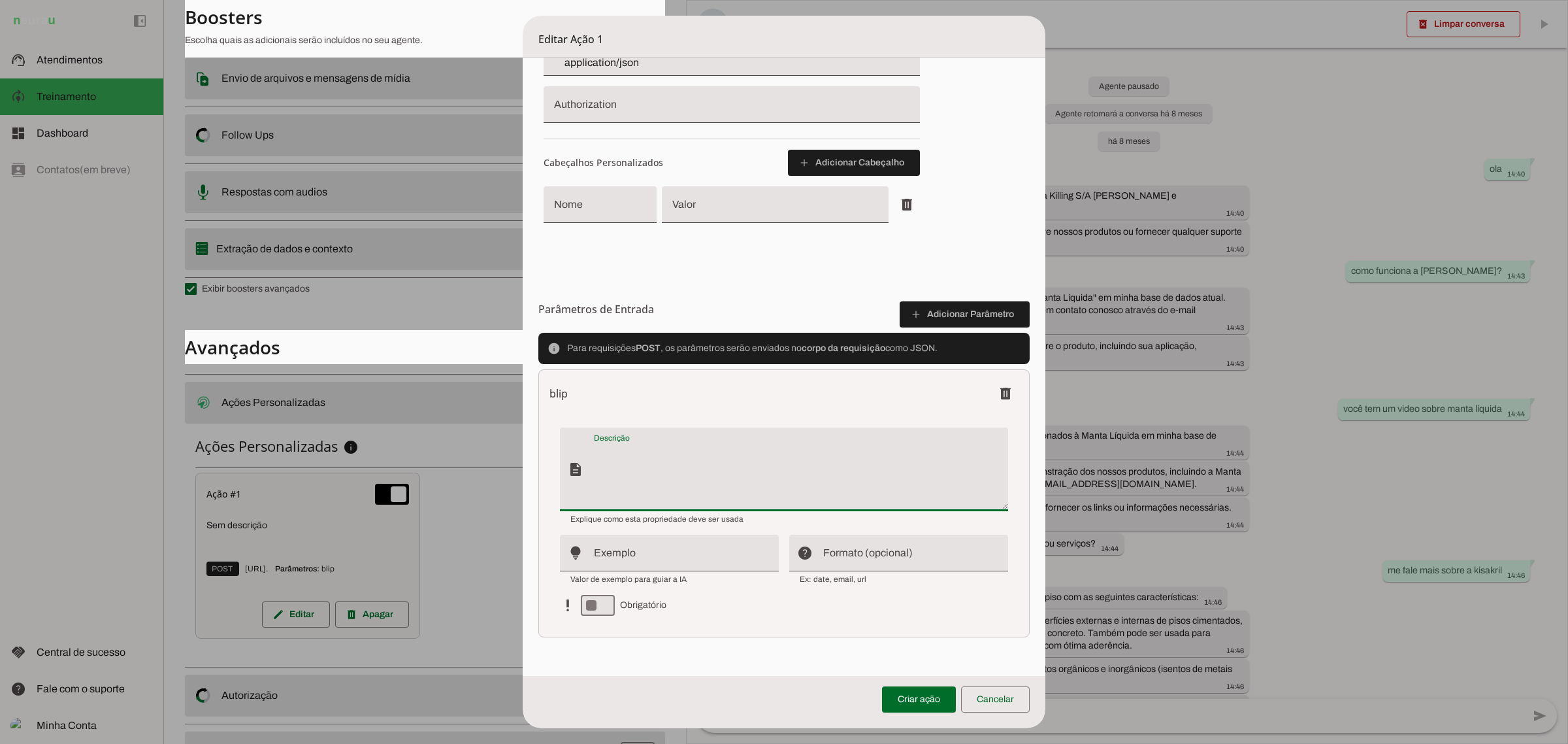
click at [665, 446] on textarea "Descrição" at bounding box center [801, 474] width 414 height 63
click at [644, 550] on input "Exemplo" at bounding box center [682, 559] width 175 height 16
click at [621, 448] on textarea "Descrição" at bounding box center [801, 474] width 414 height 63
type textarea "<script src="[URL][DOMAIN_NAME]" type="text/javascript"></script> <script> (fun…"
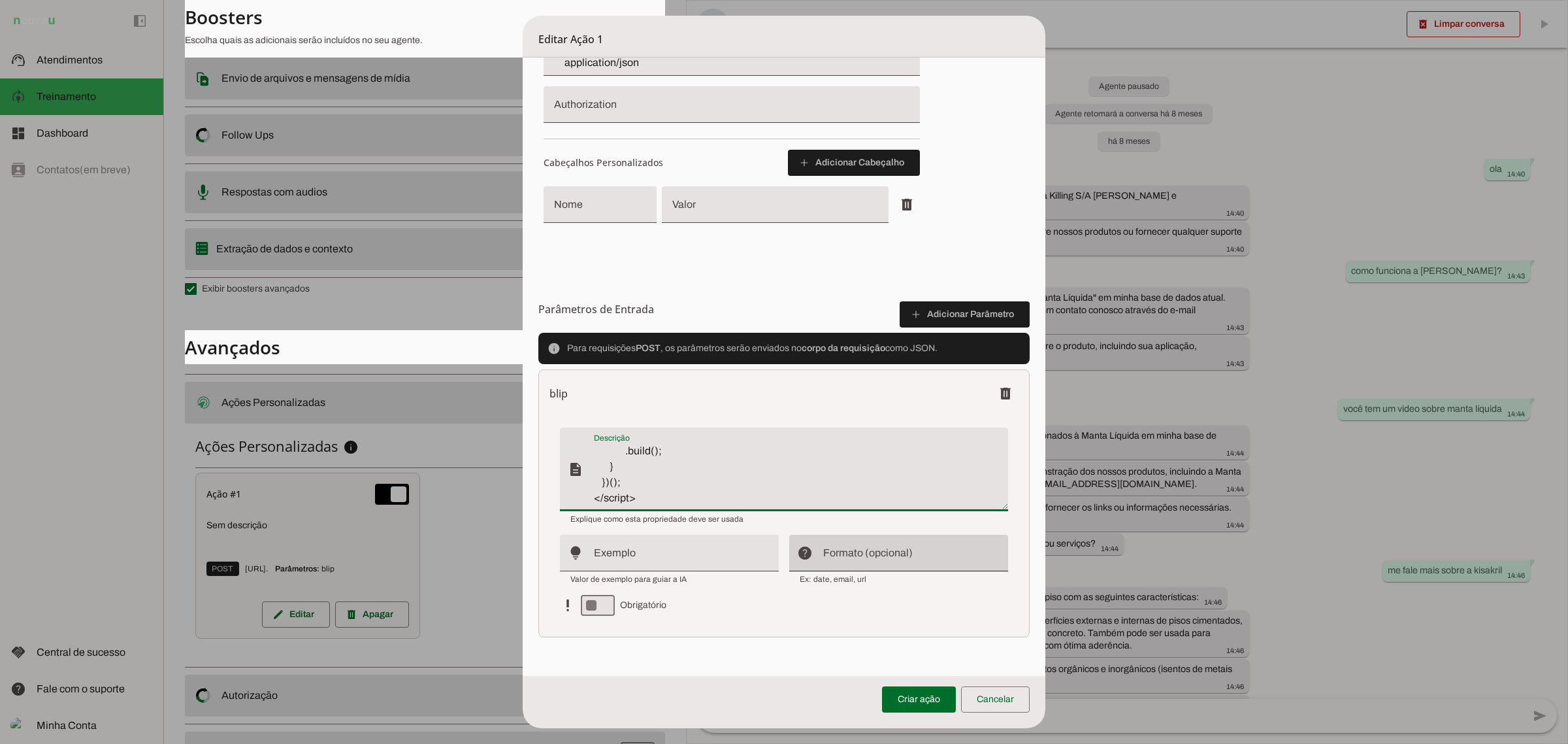
type md-filled-text-field "<script src="[URL][DOMAIN_NAME]" type="text/javascript"></script> <script> (fun…"
click at [810, 543] on div "help_outline" at bounding box center [804, 552] width 31 height 37
click at [725, 599] on span "priority_high Obrigatório" at bounding box center [670, 605] width 219 height 21
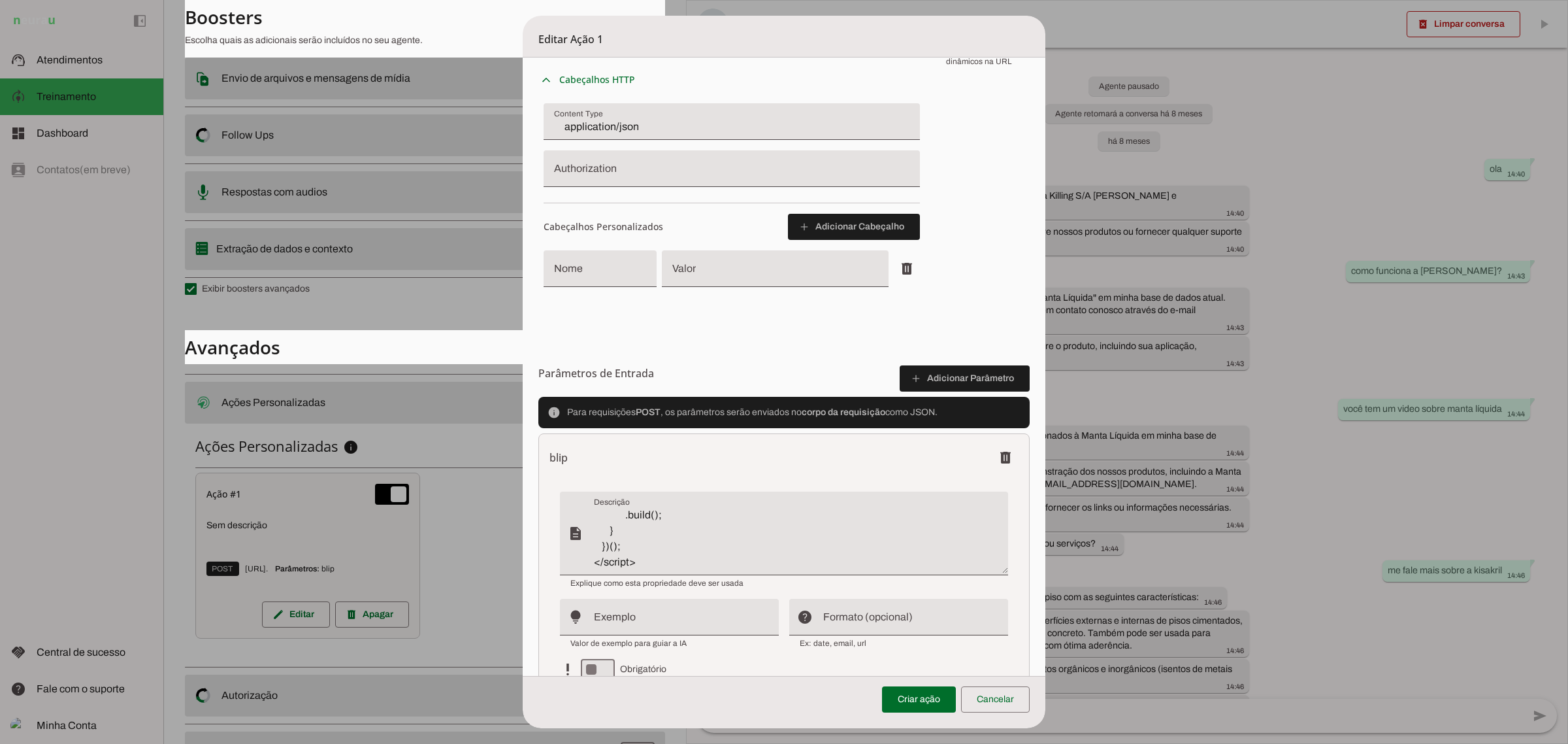
scroll to position [223, 0]
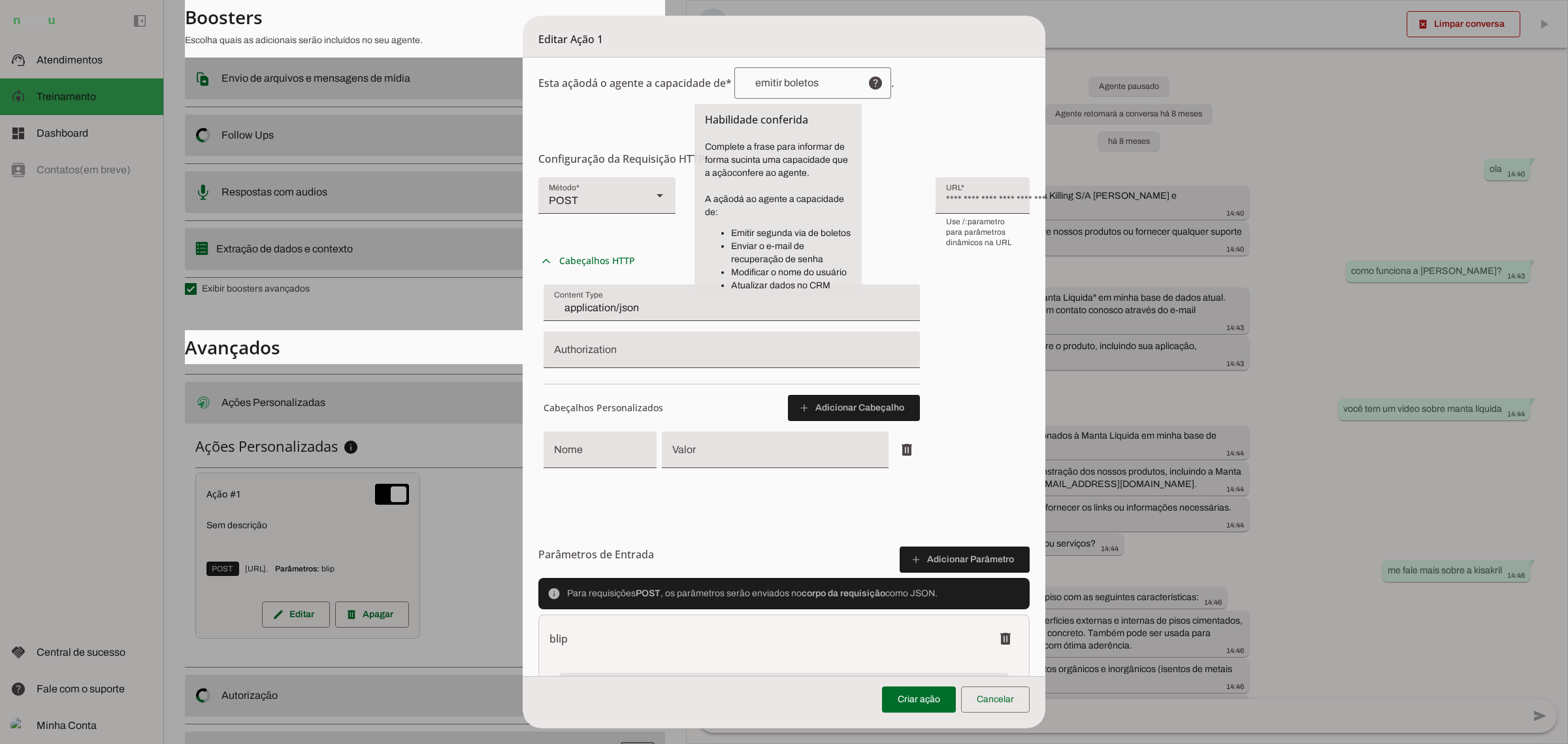
click at [801, 85] on input "text" at bounding box center [801, 83] width 113 height 11
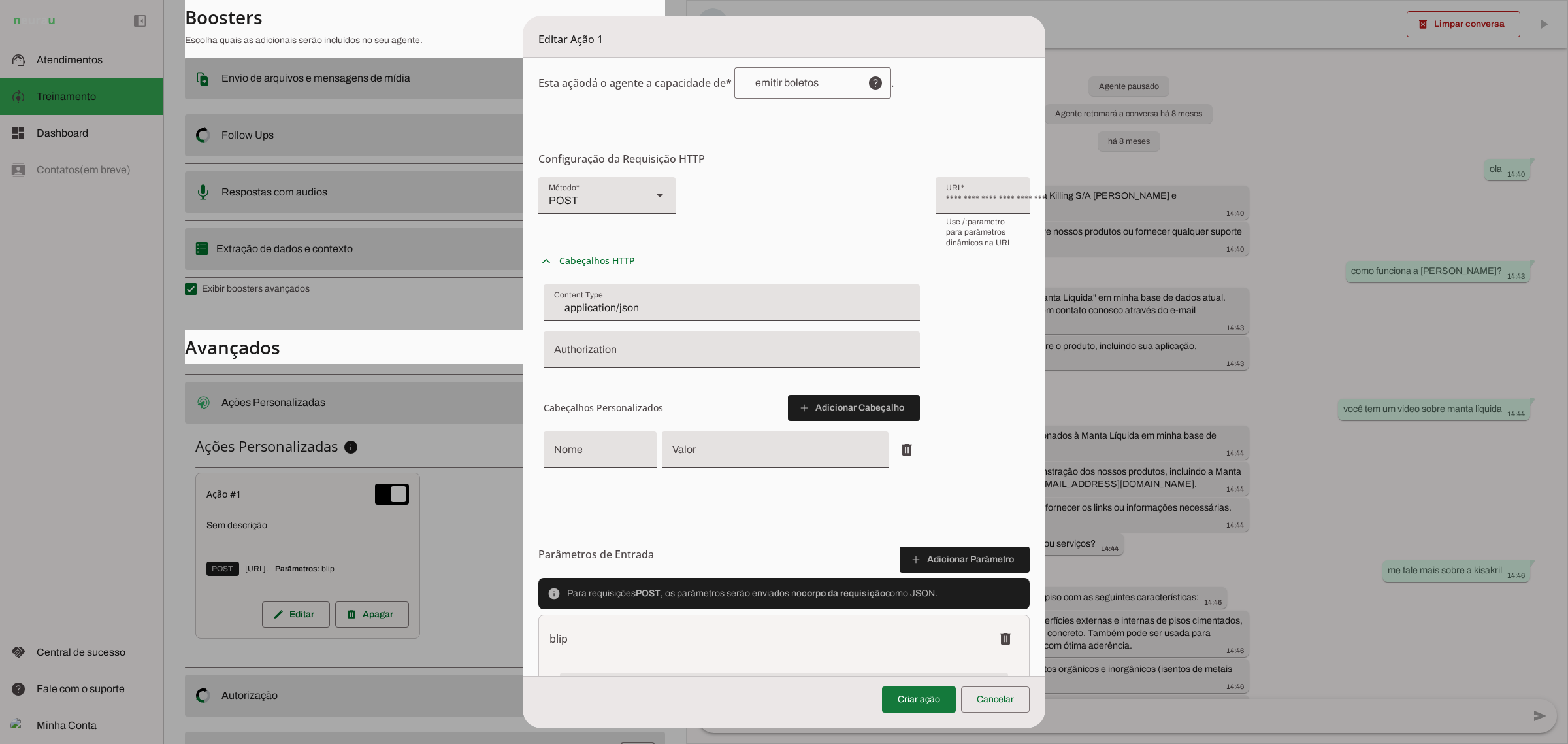
click at [945, 709] on span at bounding box center [919, 699] width 74 height 31
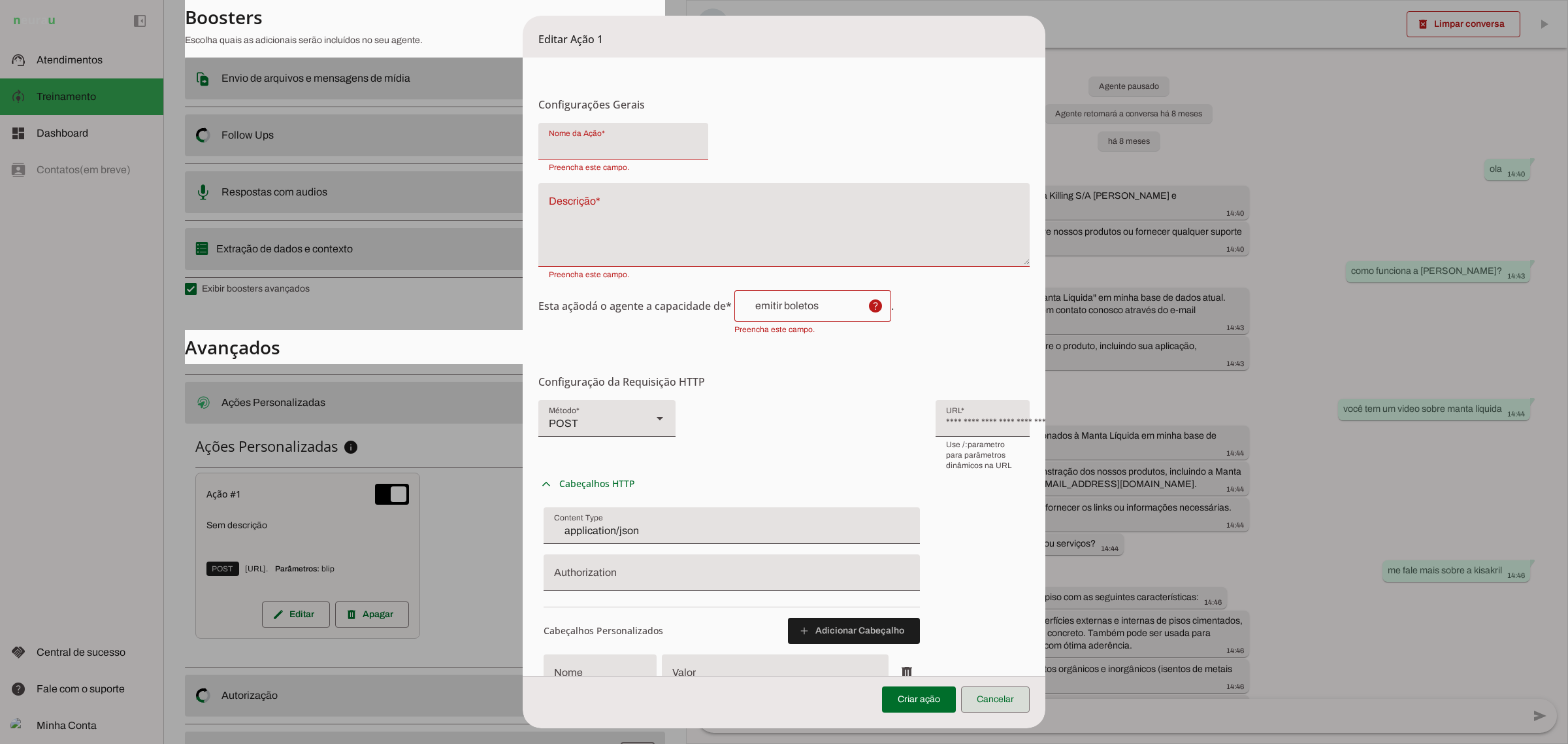
click at [1005, 694] on span at bounding box center [995, 699] width 69 height 31
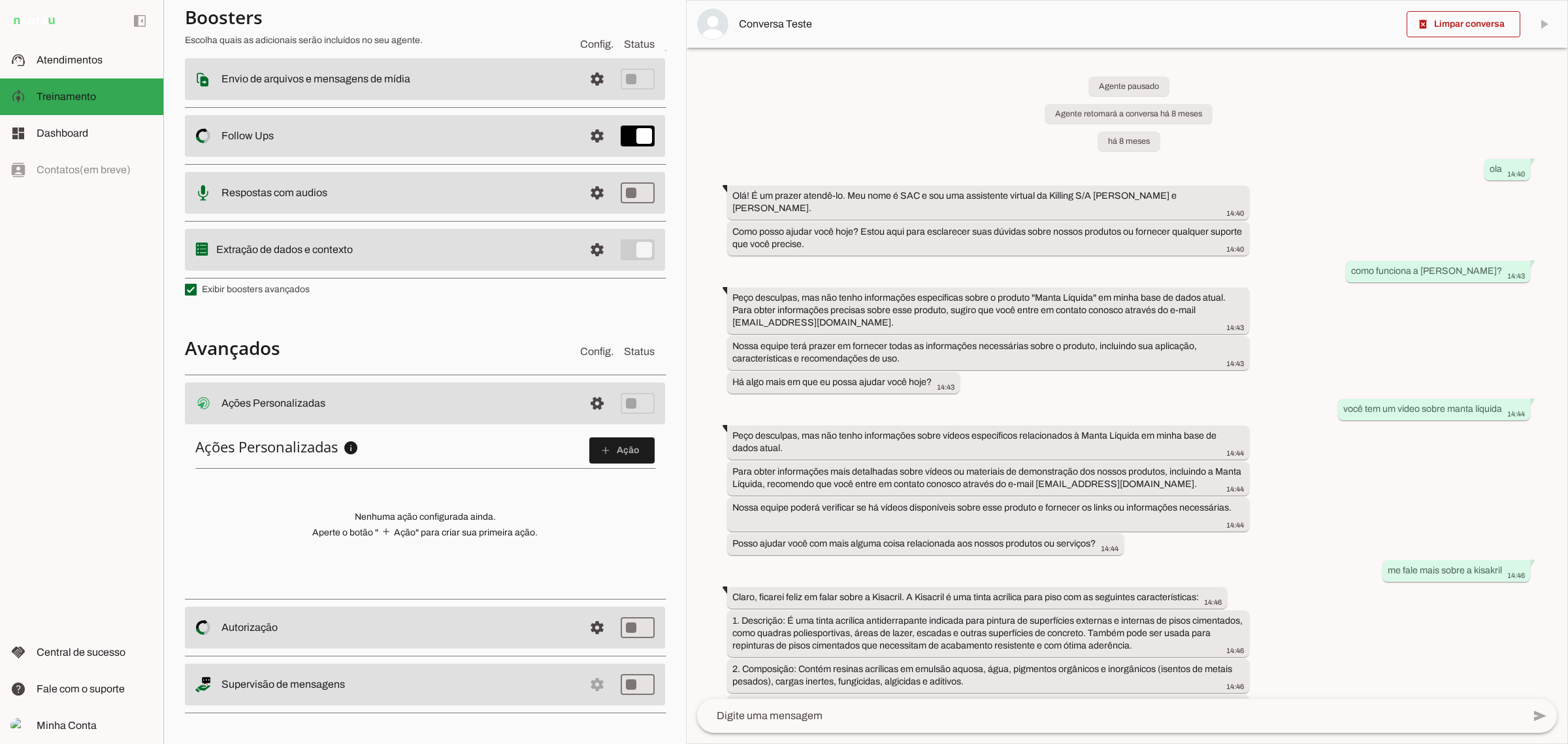
click at [464, 513] on p "Nenhuma ação configurada ainda. Aperte o botão " add Ação" para criar sua prime…" at bounding box center [425, 524] width 460 height 29
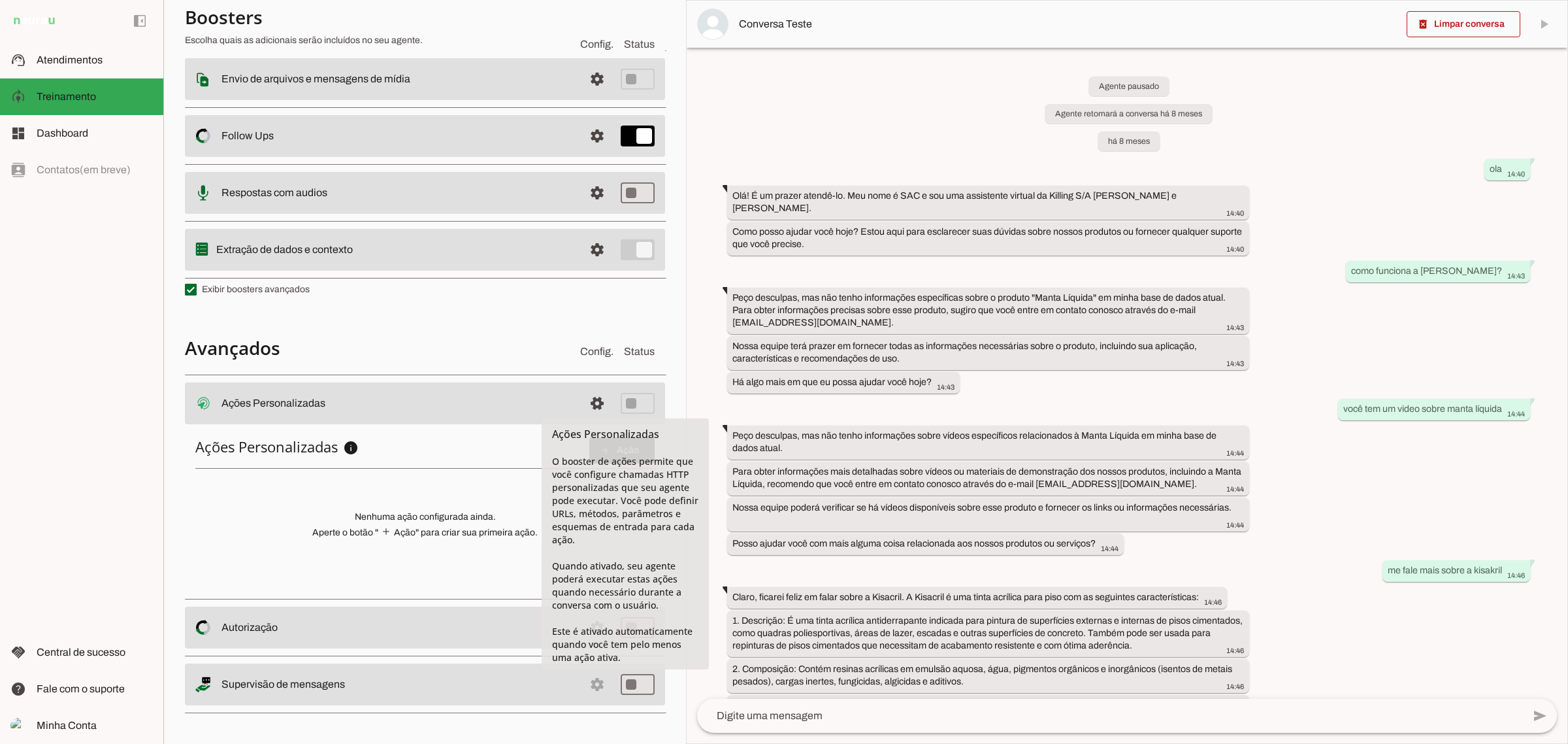
click at [568, 321] on section "Boosters Escolha quais as adicionais serão incluídos no seu agente. Config. Sta…" at bounding box center [425, 296] width 480 height 845
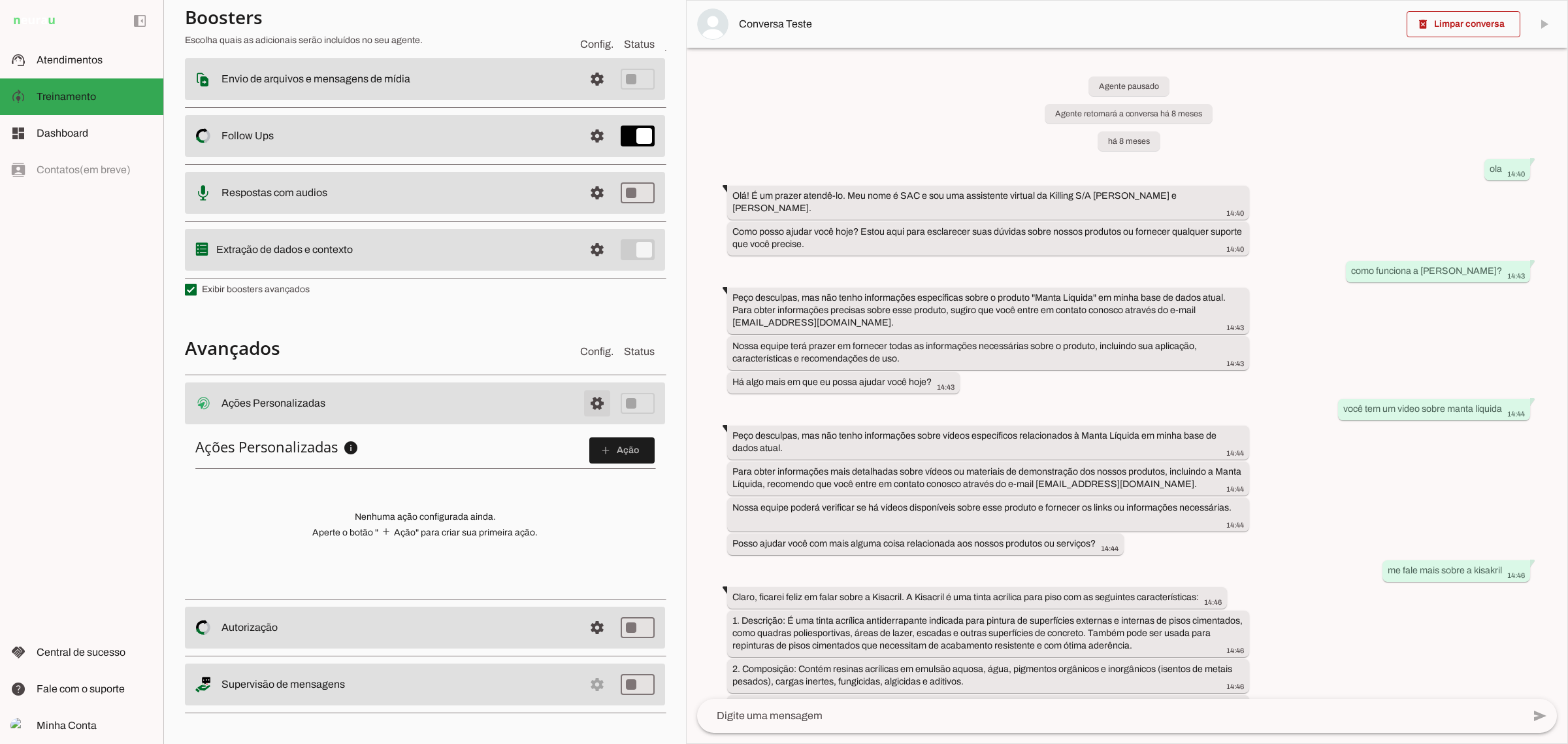
click at [582, 400] on span at bounding box center [597, 403] width 31 height 31
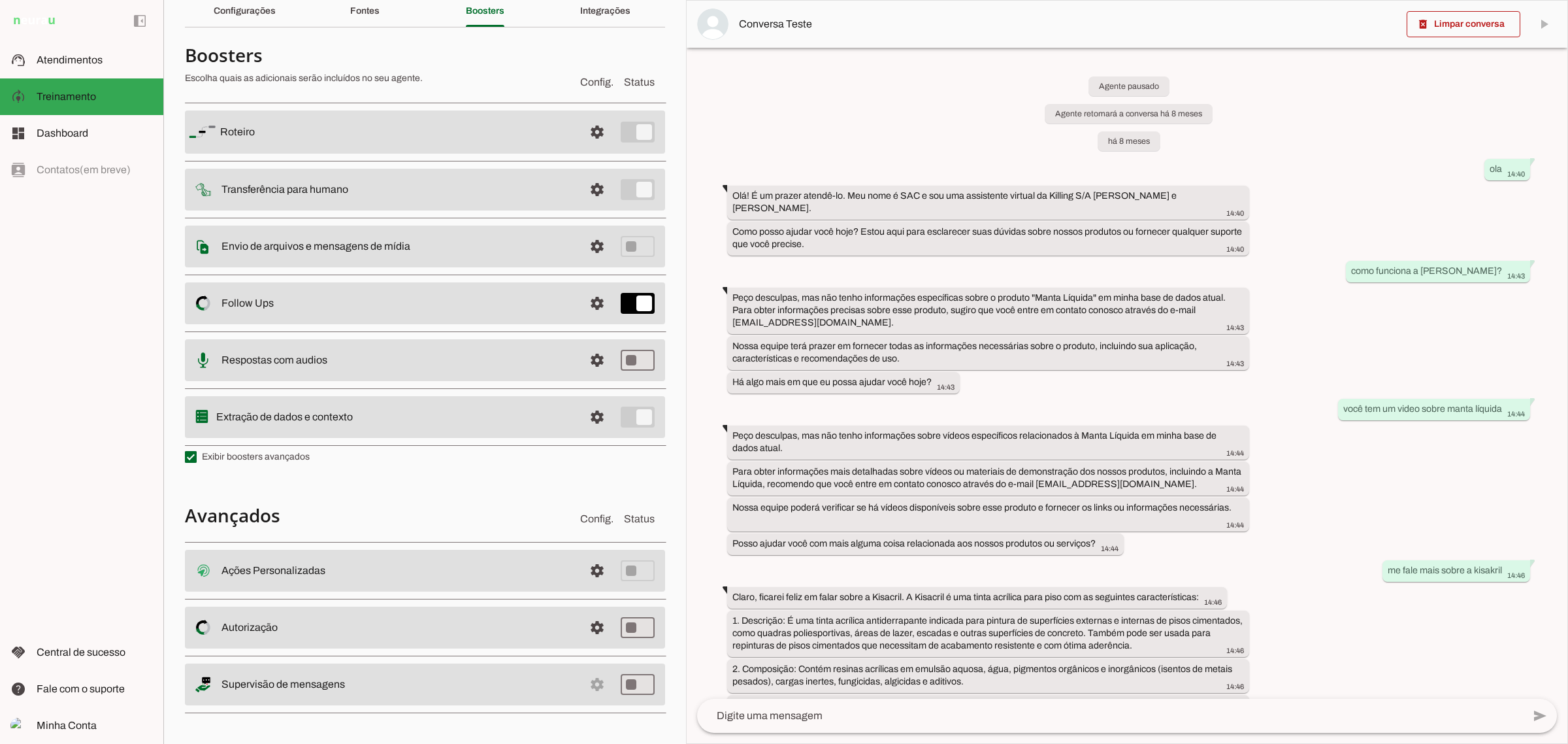
scroll to position [57, 0]
click at [0, 0] on slot "Extração de dados e contexto" at bounding box center [0, 0] width 0 height 0
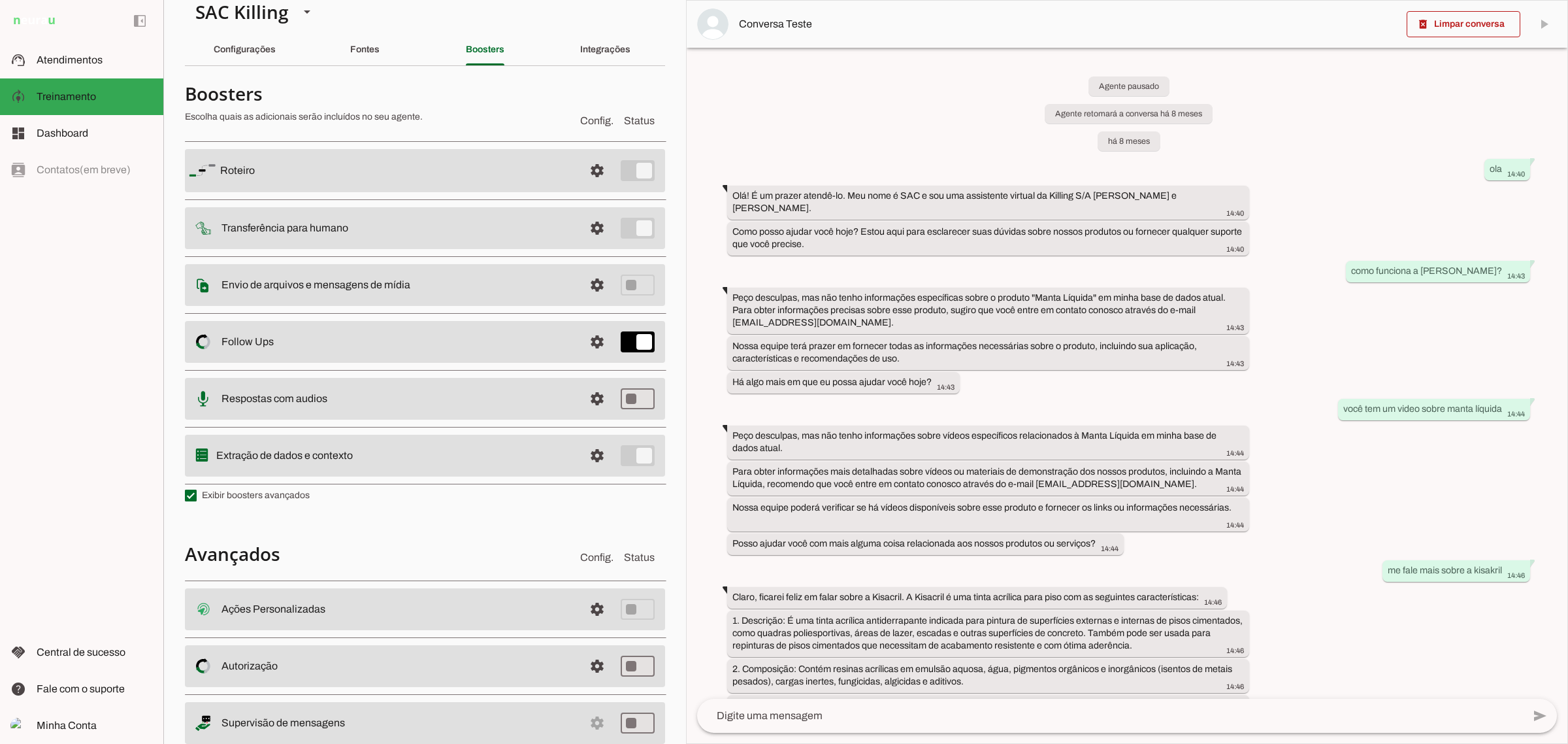
scroll to position [0, 0]
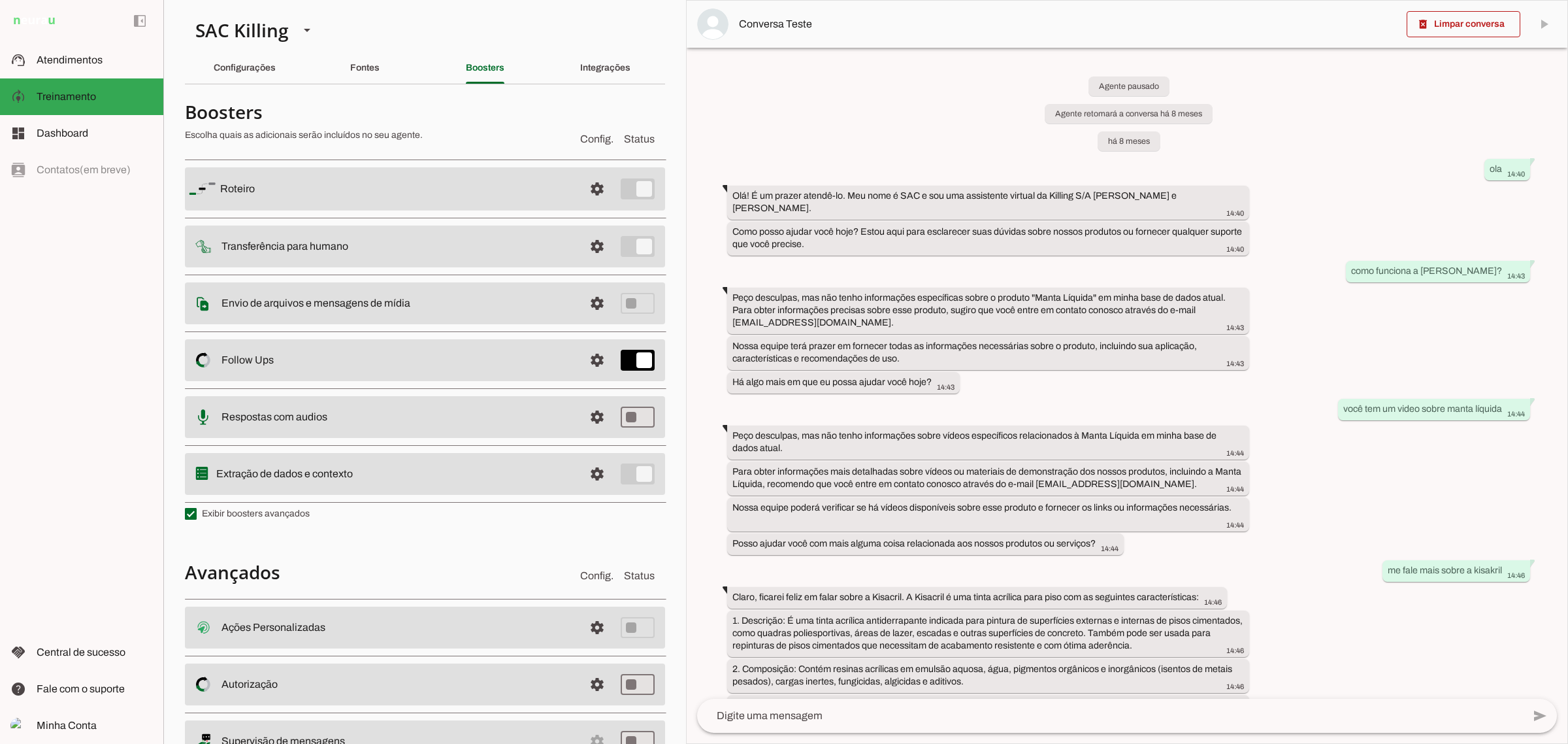
click at [0, 0] on slot "Transferência para humano" at bounding box center [0, 0] width 0 height 0
click at [585, 250] on span at bounding box center [597, 246] width 31 height 31
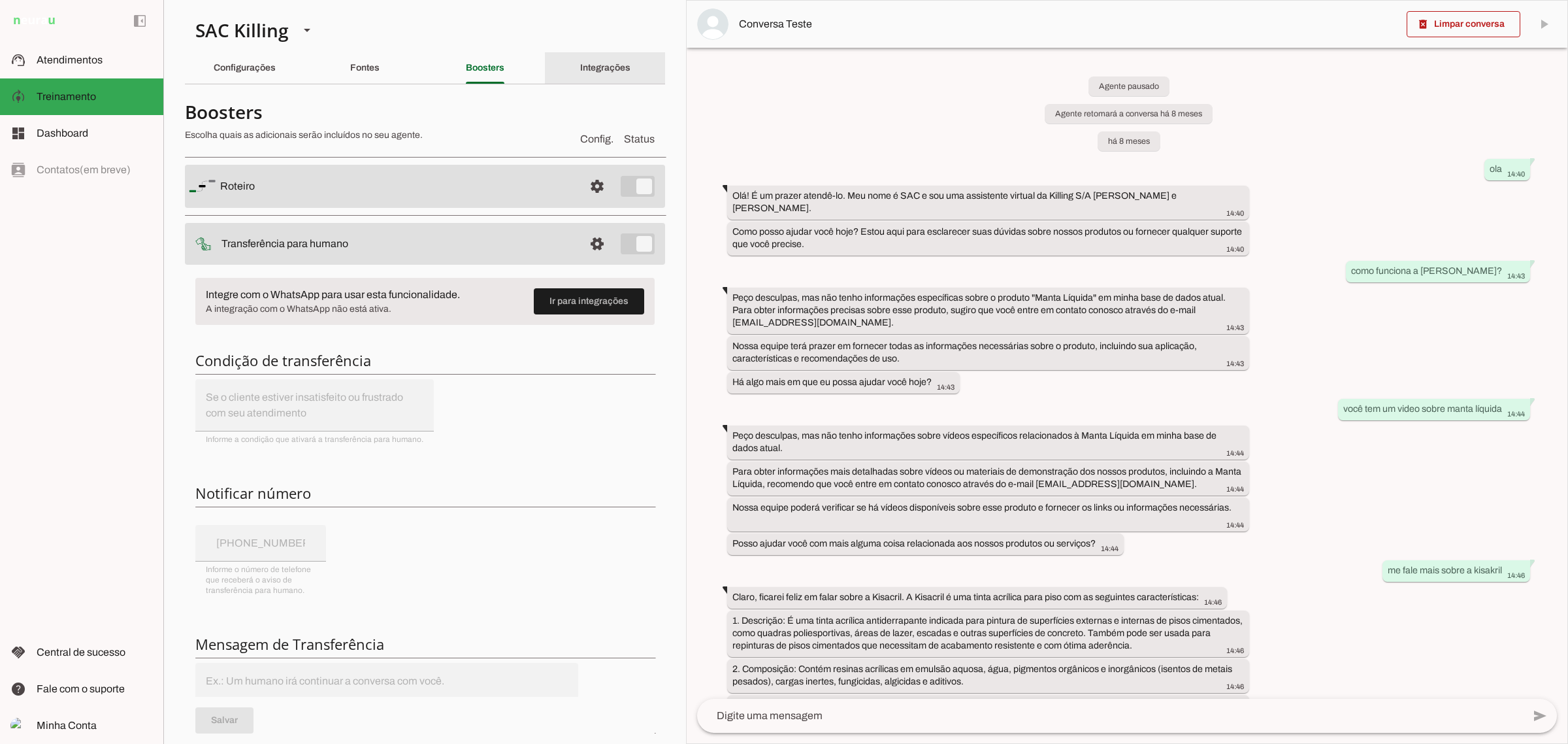
click at [599, 53] on div "Integrações" at bounding box center [605, 67] width 50 height 31
